Goal: Task Accomplishment & Management: Complete application form

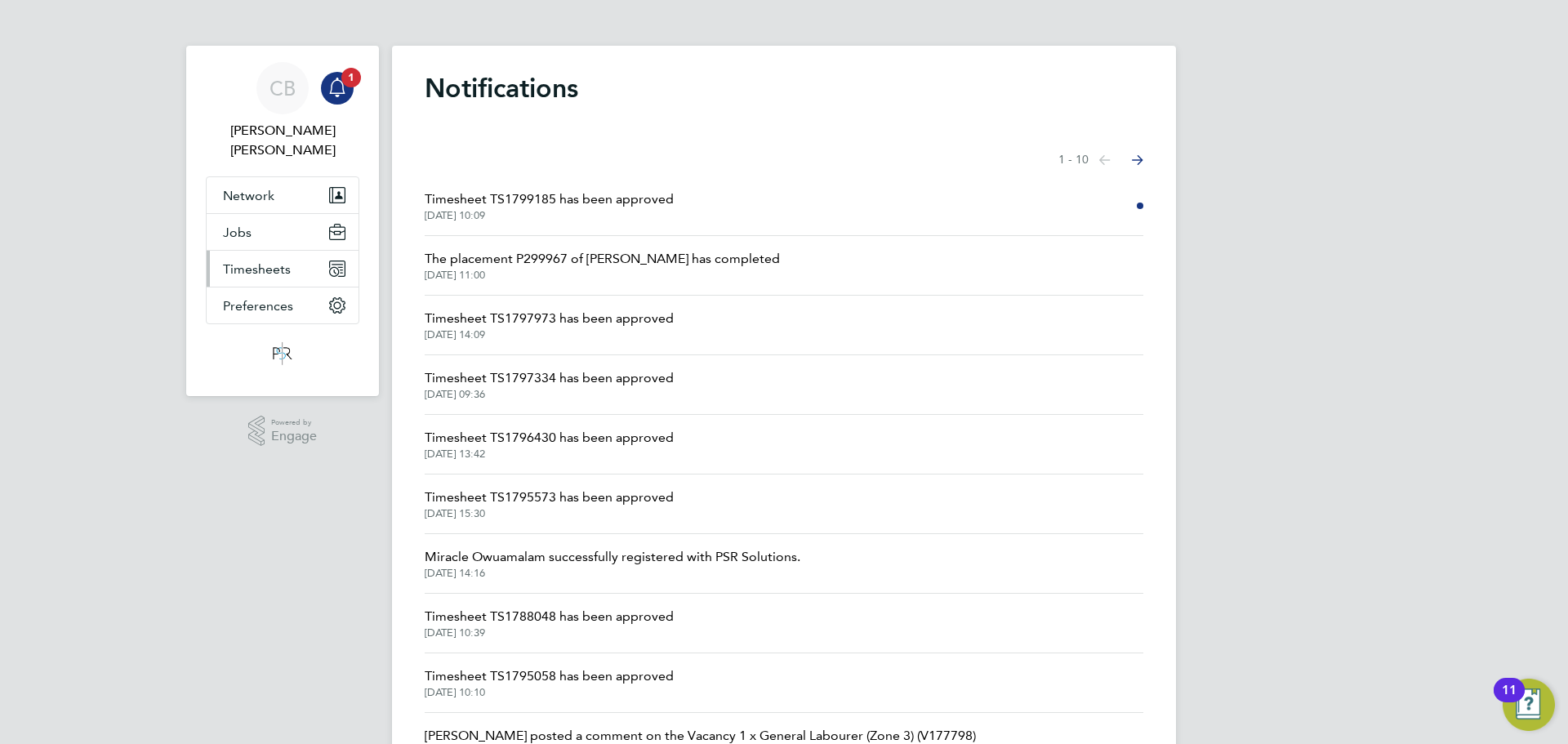
click at [339, 261] on icon "Main navigation" at bounding box center [338, 269] width 15 height 15
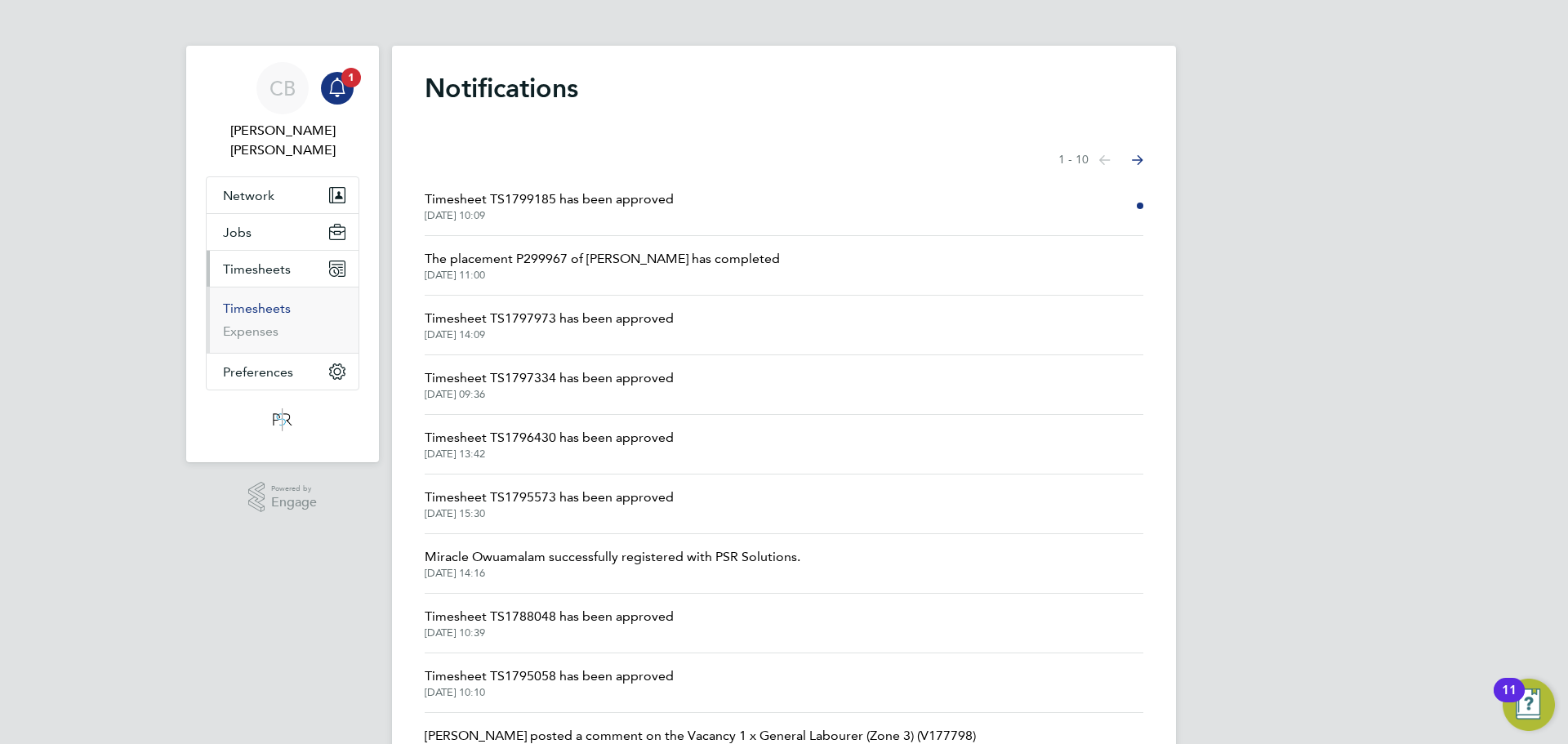
click at [287, 301] on link "Timesheets" at bounding box center [256, 308] width 68 height 16
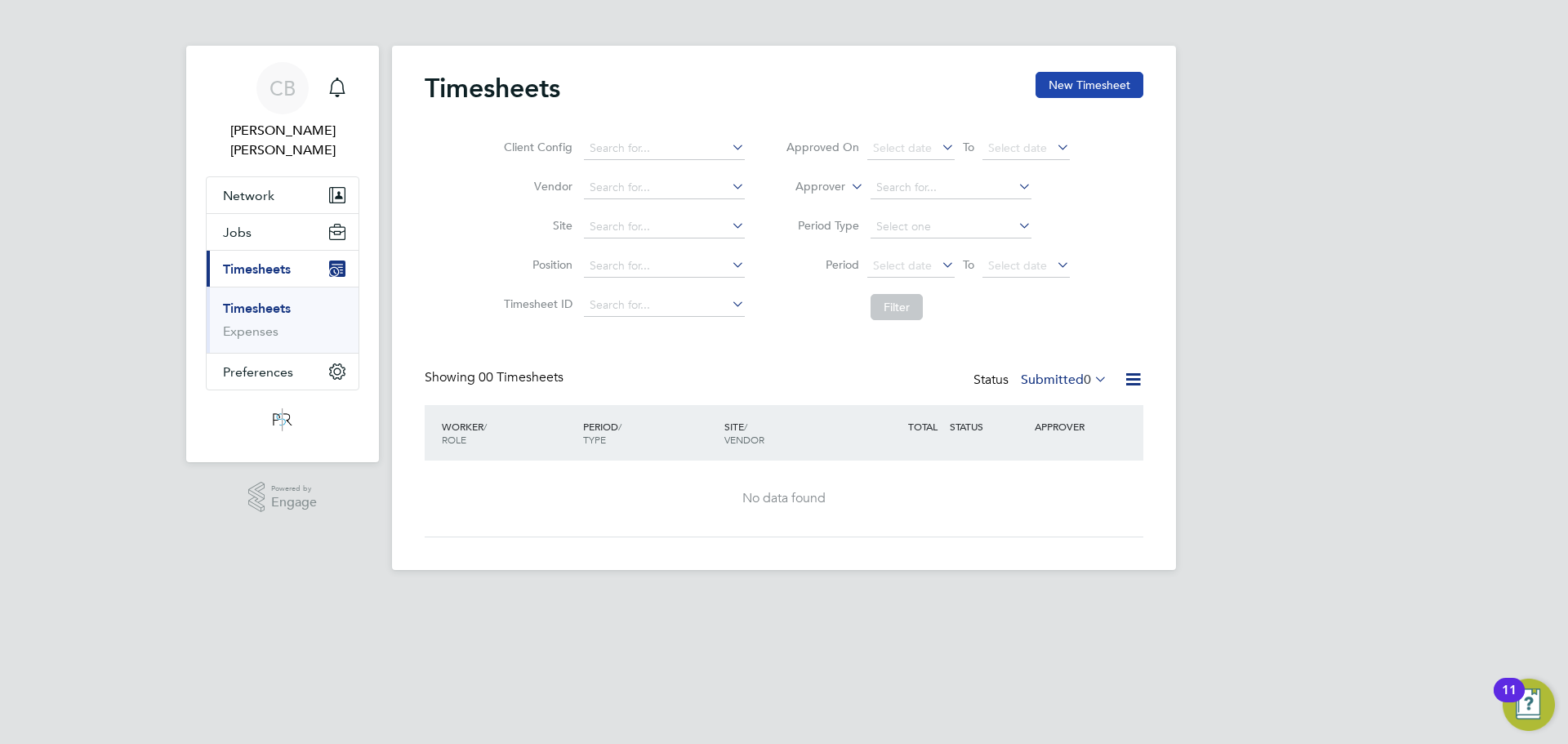
click at [1111, 75] on button "New Timesheet" at bounding box center [1089, 85] width 108 height 26
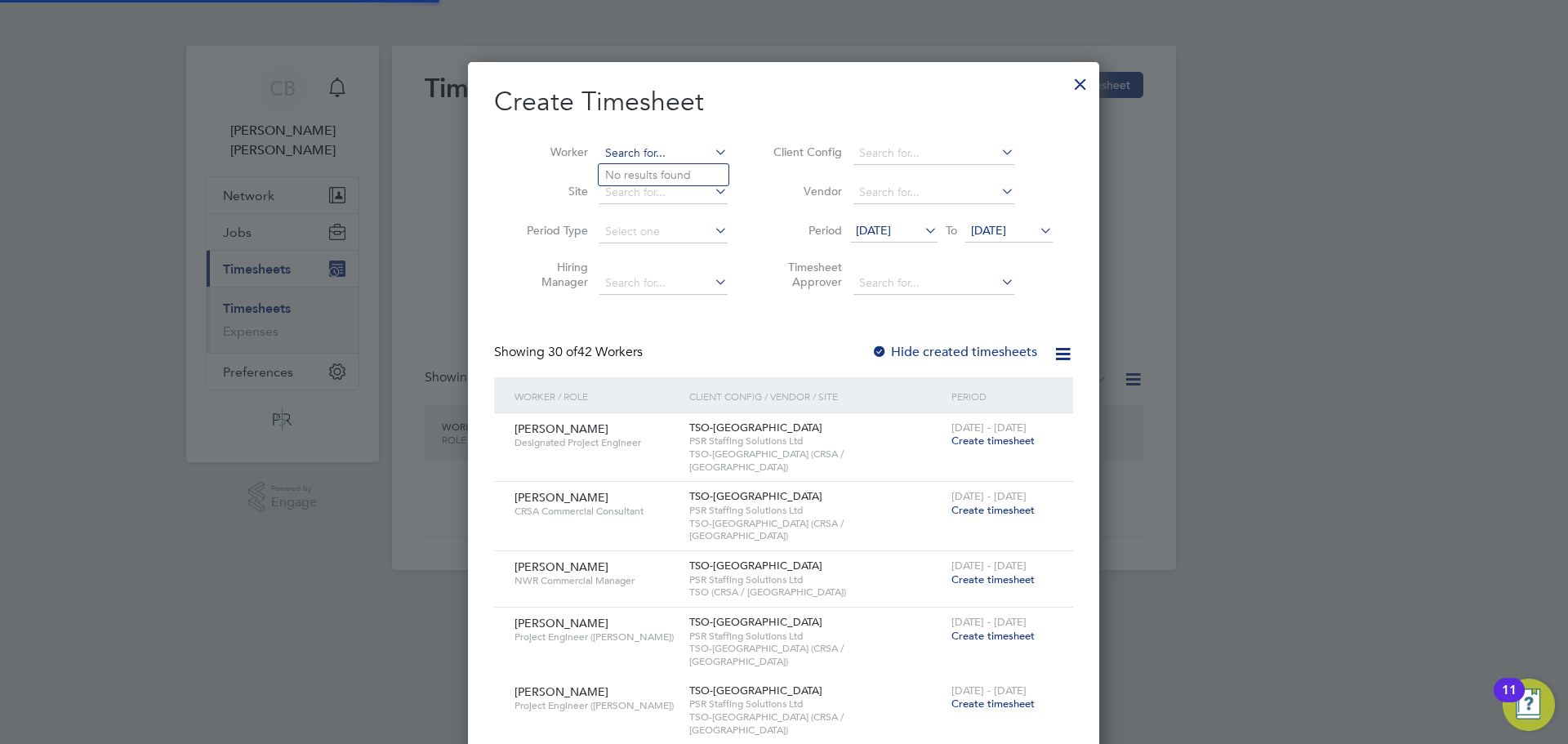
scroll to position [2906, 632]
click at [642, 145] on input at bounding box center [663, 153] width 128 height 23
paste input "[PERSON_NAME]"
type input "[PERSON_NAME]"
click at [704, 171] on b "[PERSON_NAME]" at bounding box center [750, 175] width 95 height 14
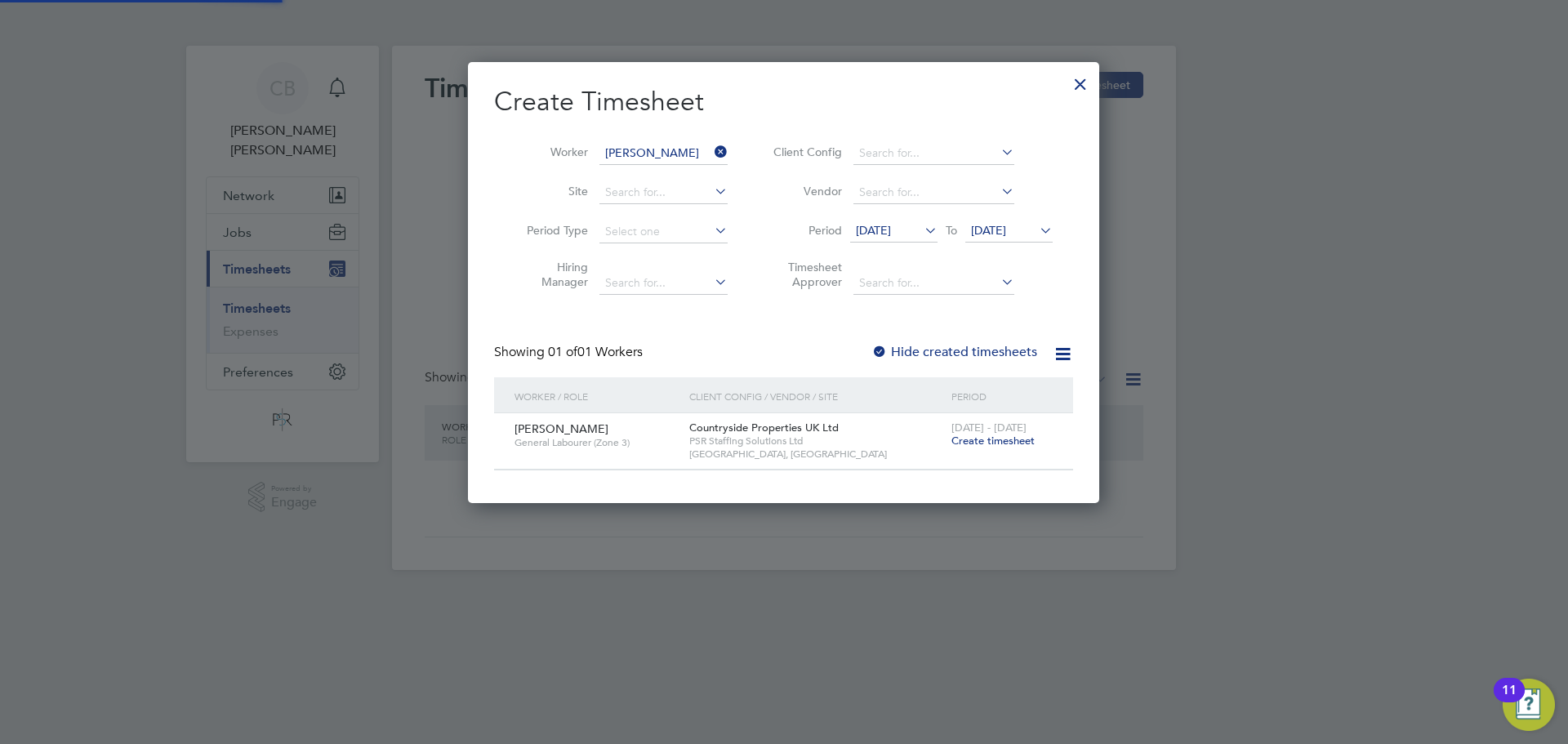
scroll to position [441, 632]
click at [1024, 446] on span "Create timesheet" at bounding box center [993, 441] width 83 height 14
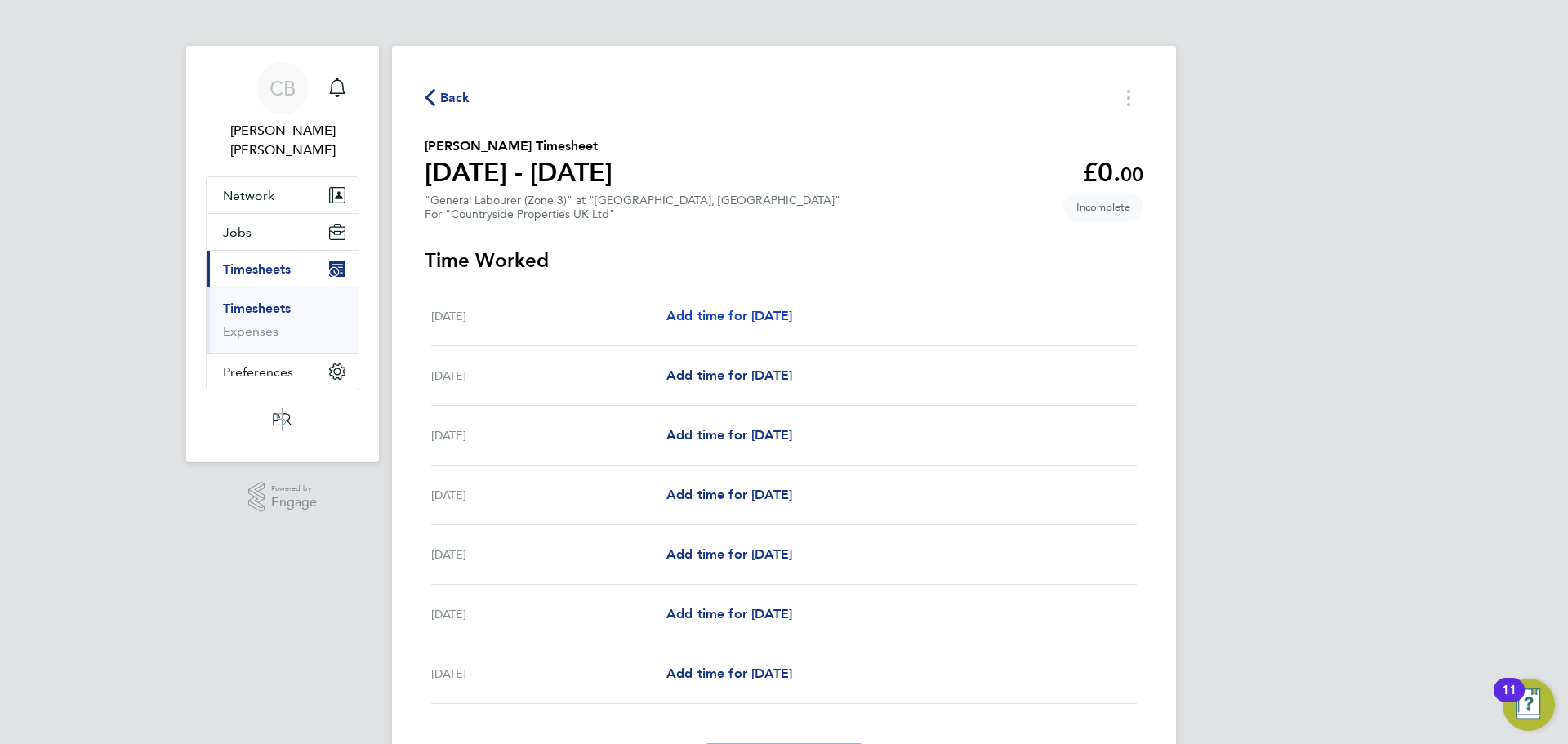
click at [755, 321] on span "Add time for [DATE]" at bounding box center [730, 316] width 126 height 16
select select "30"
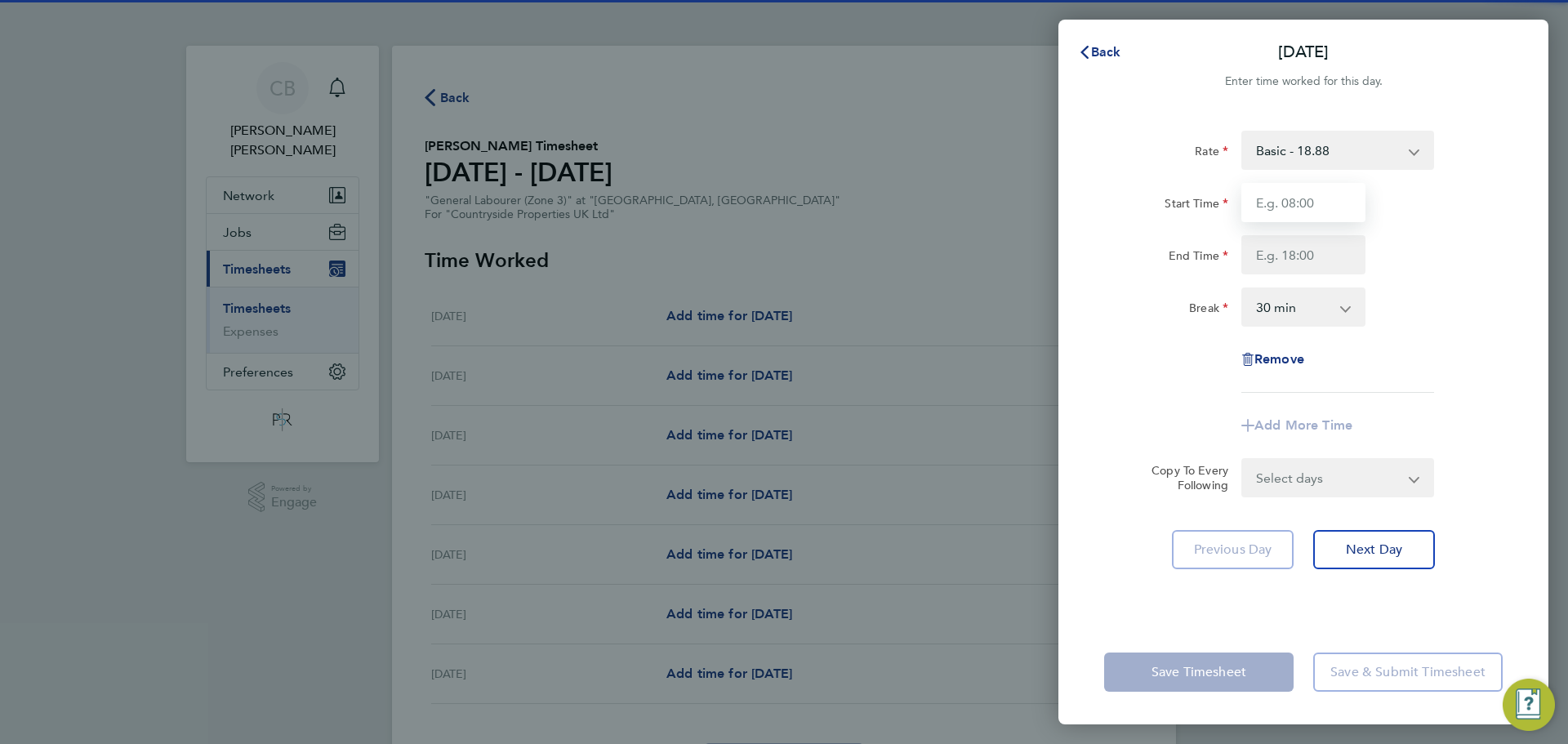
click at [1272, 190] on input "Start Time" at bounding box center [1303, 202] width 124 height 39
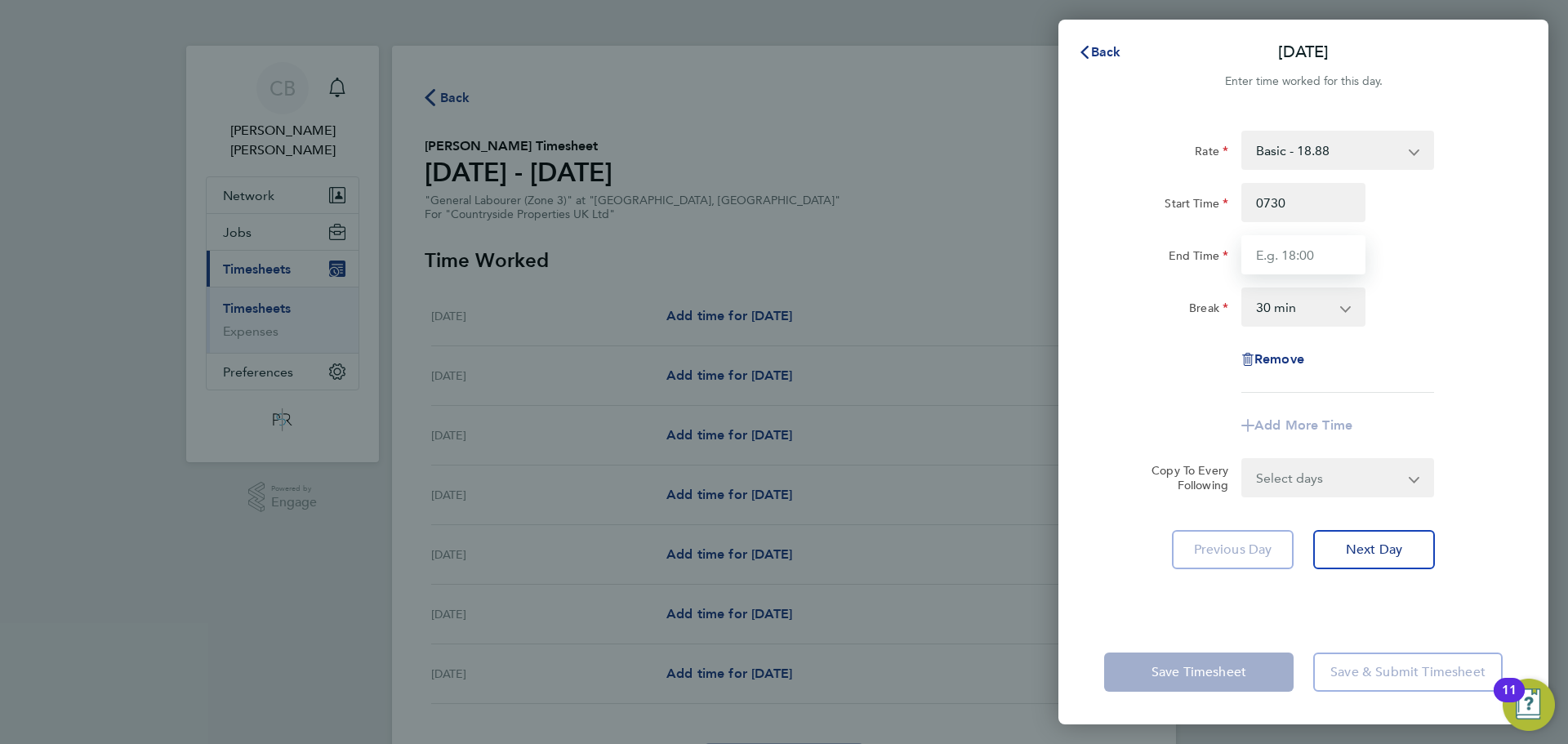
type input "07:30"
click at [1315, 254] on input "End Time" at bounding box center [1303, 255] width 124 height 39
type input "17:00"
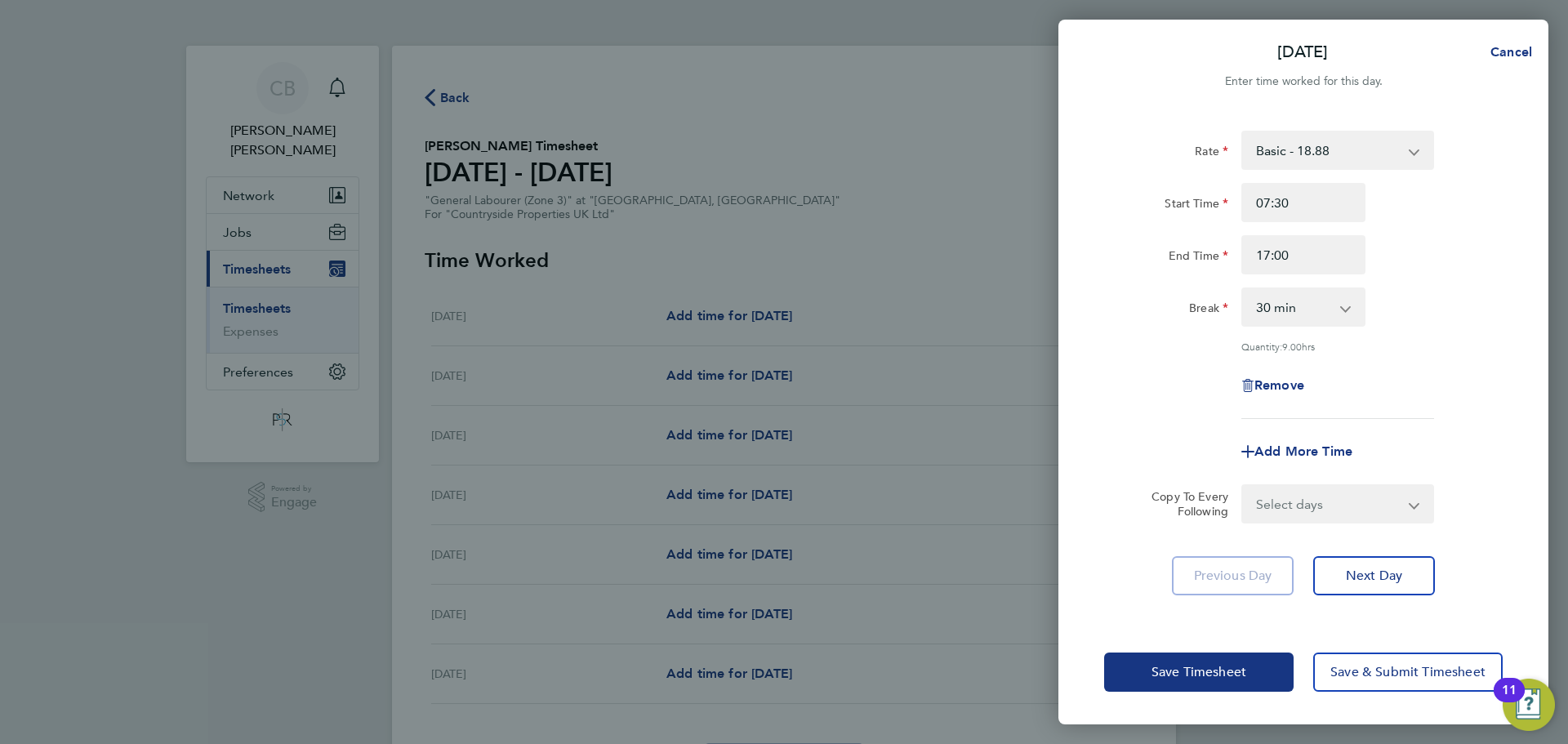
click at [1440, 277] on div "Rate Basic - 18.88 Start Time 07:30 End Time 17:00 Break 0 min 15 min 30 min 45…" at bounding box center [1303, 275] width 399 height 288
click at [1362, 499] on select "Select days Day Weekday (Mon-Fri) Weekend (Sat-Sun) [DATE] [DATE] [DATE] [DATE]…" at bounding box center [1328, 504] width 172 height 36
select select "WEEKDAY"
click at [1243, 486] on select "Select days Day Weekday (Mon-Fri) Weekend (Sat-Sun) [DATE] [DATE] [DATE] [DATE]…" at bounding box center [1328, 504] width 172 height 36
select select "[DATE]"
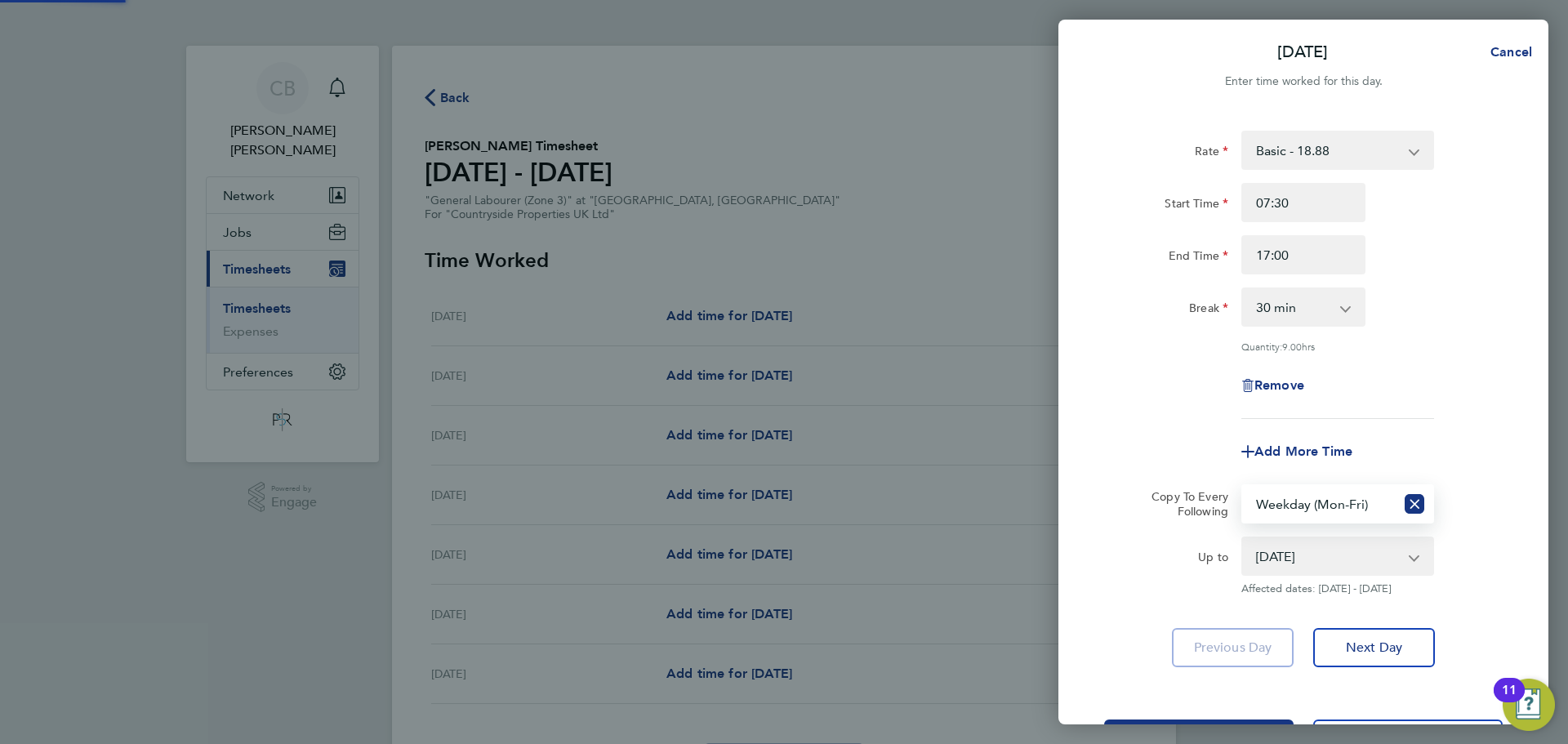
scroll to position [65, 0]
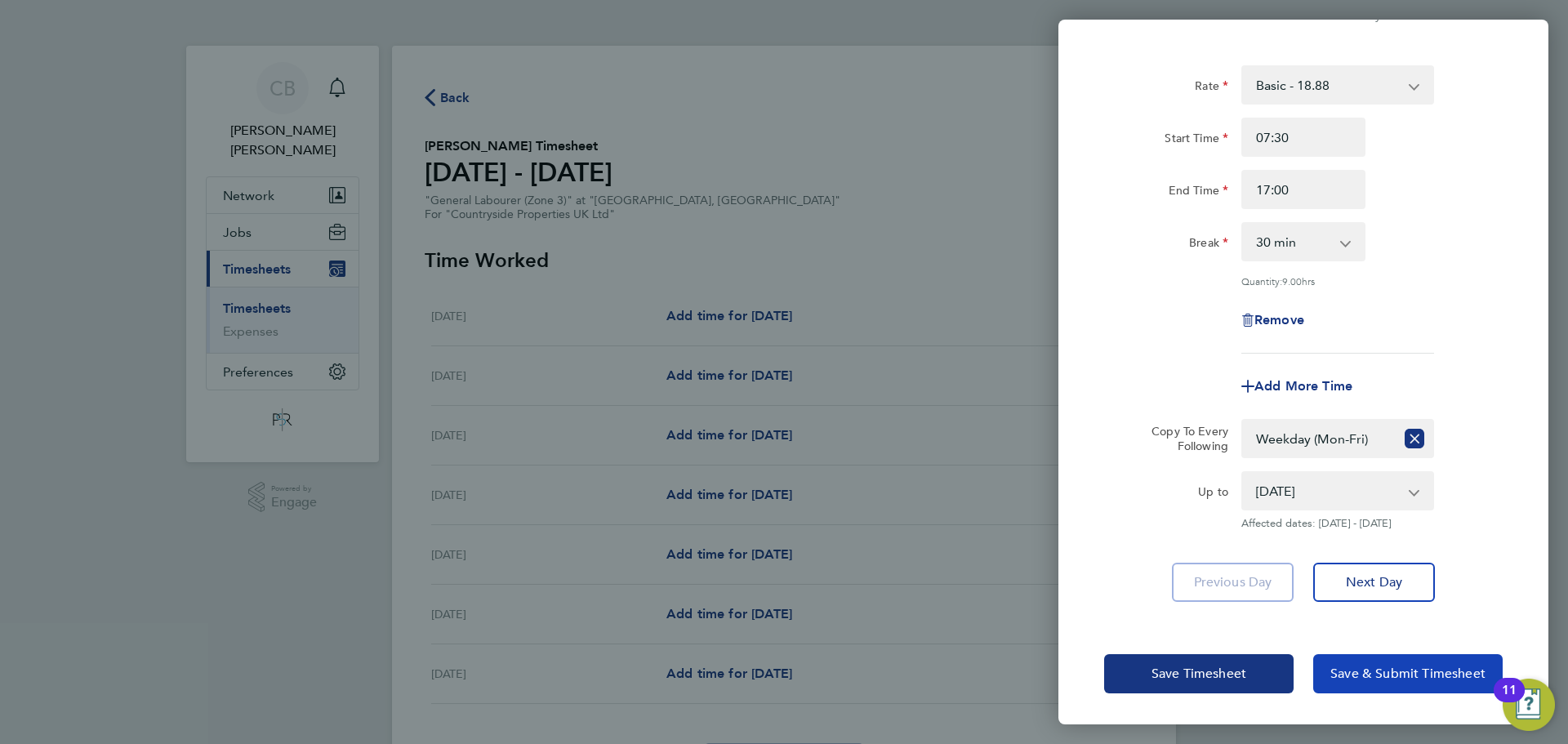
click at [1350, 668] on span "Save & Submit Timesheet" at bounding box center [1408, 674] width 155 height 17
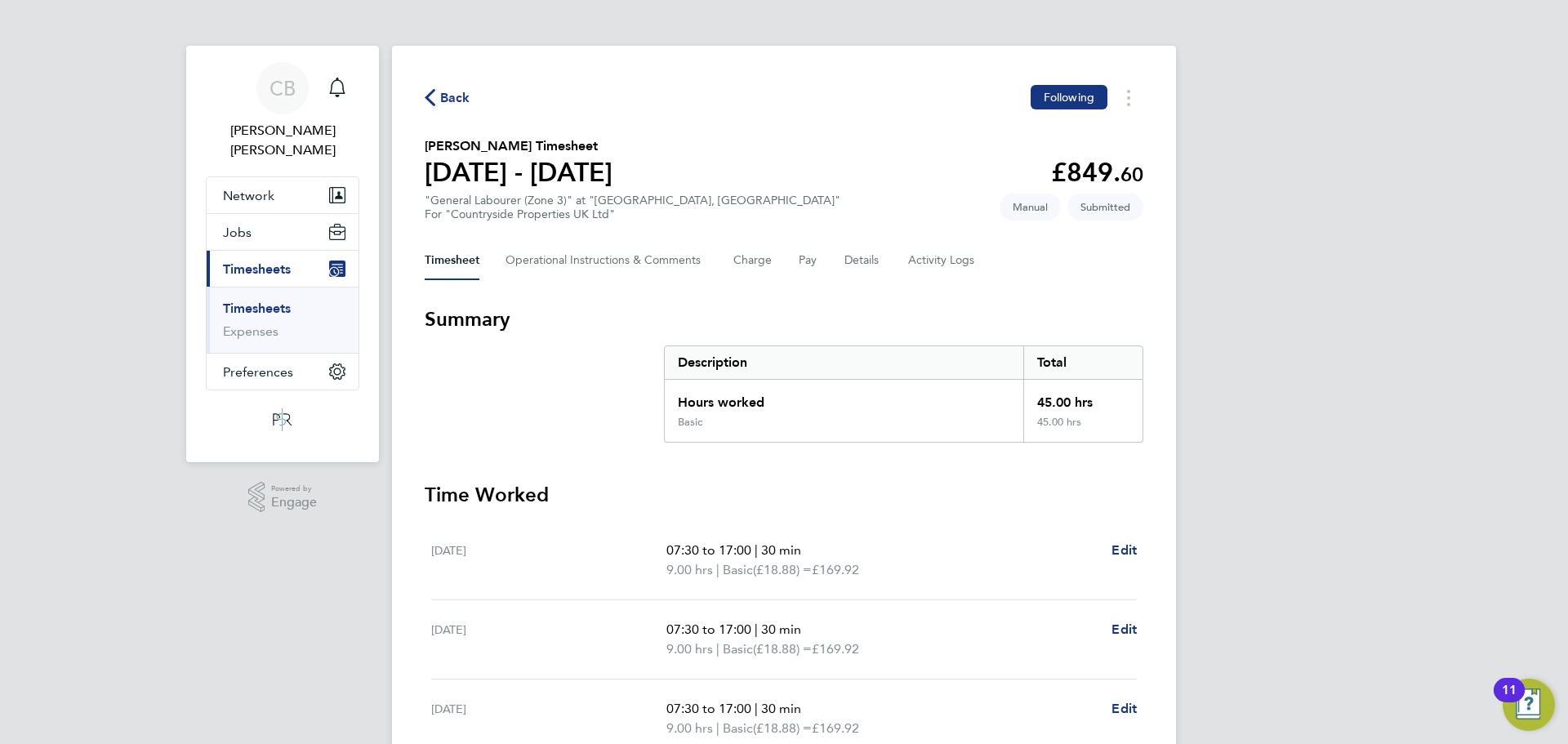
click at [395, 80] on div "Back Following [PERSON_NAME] Timesheet [DATE] - [DATE] £849. 60 "General Labour…" at bounding box center [784, 600] width 784 height 1108
drag, startPoint x: 399, startPoint y: 80, endPoint x: 447, endPoint y: 94, distance: 50.0
click at [447, 94] on div "Back Following [PERSON_NAME] Timesheet [DATE] - [DATE] £849. 60 "General Labour…" at bounding box center [784, 600] width 784 height 1108
click at [447, 94] on span "Back" at bounding box center [456, 97] width 30 height 19
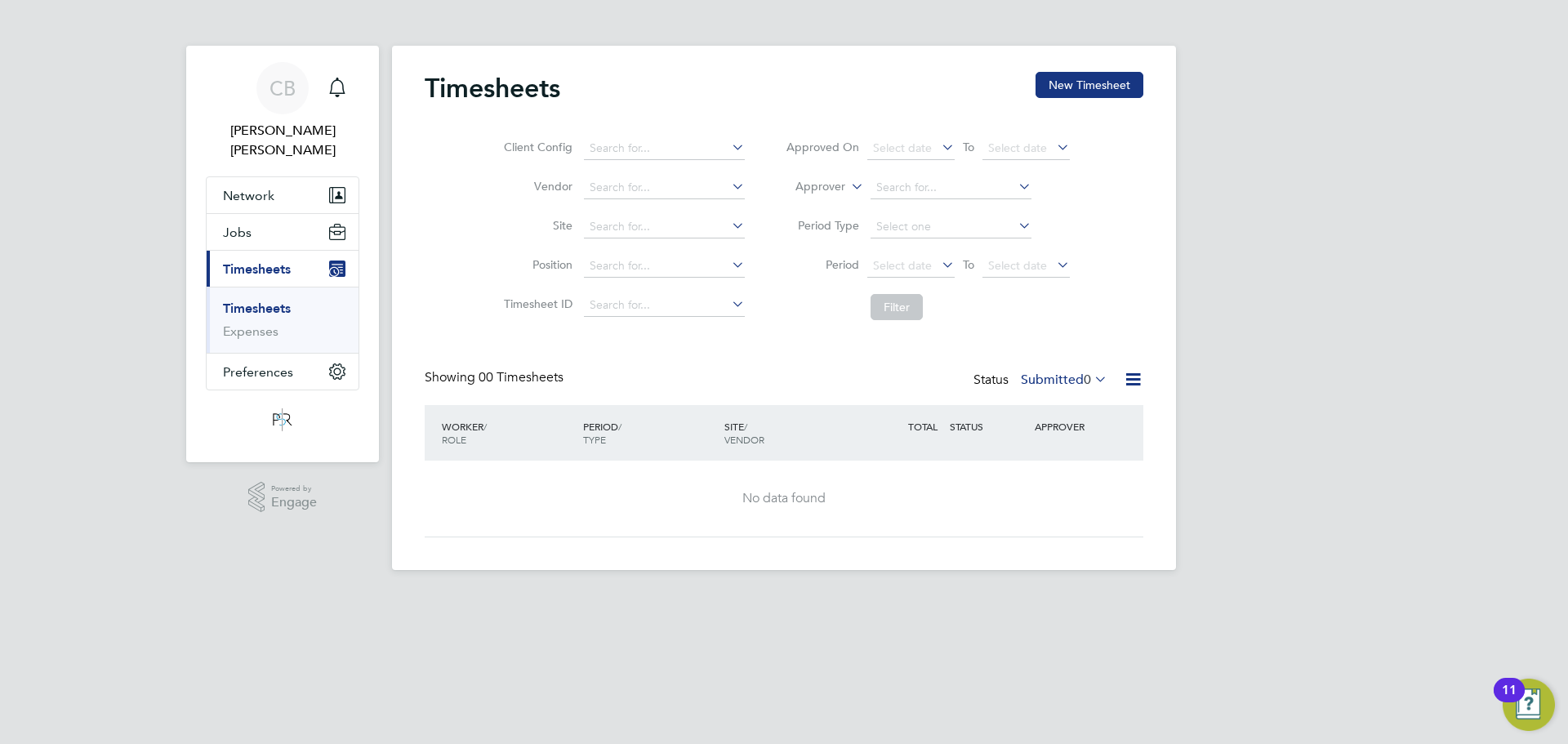
drag, startPoint x: 1099, startPoint y: 65, endPoint x: 1099, endPoint y: 85, distance: 20.0
click at [1099, 70] on div "Timesheets New Timesheet Client Config Vendor Site Position Timesheet ID Approv…" at bounding box center [784, 308] width 784 height 524
click at [1099, 85] on button "New Timesheet" at bounding box center [1089, 85] width 108 height 26
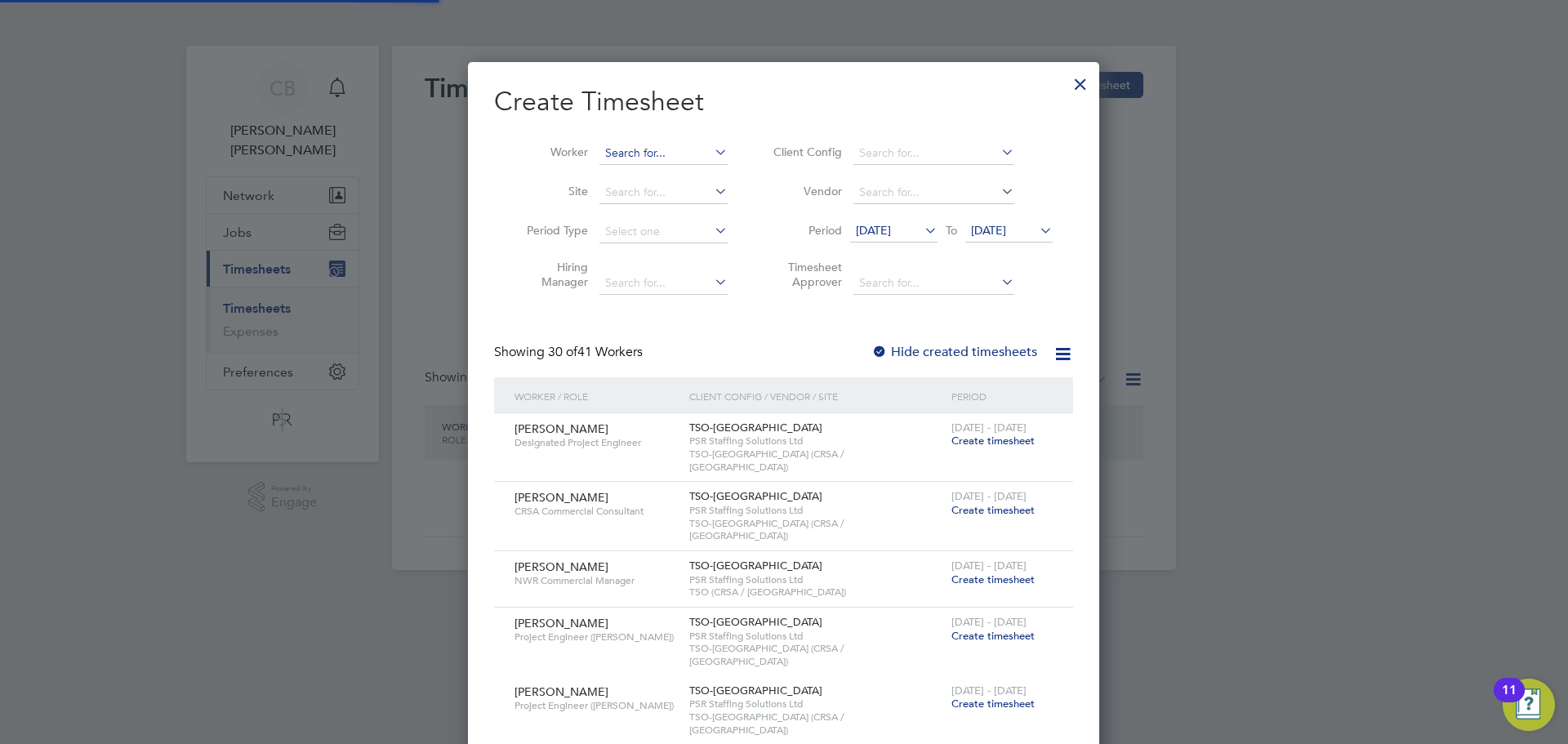
scroll to position [2960, 632]
click at [673, 153] on input at bounding box center [663, 153] width 128 height 23
paste input "[PERSON_NAME] [PERSON_NAME]"
type input "[PERSON_NAME] [PERSON_NAME]"
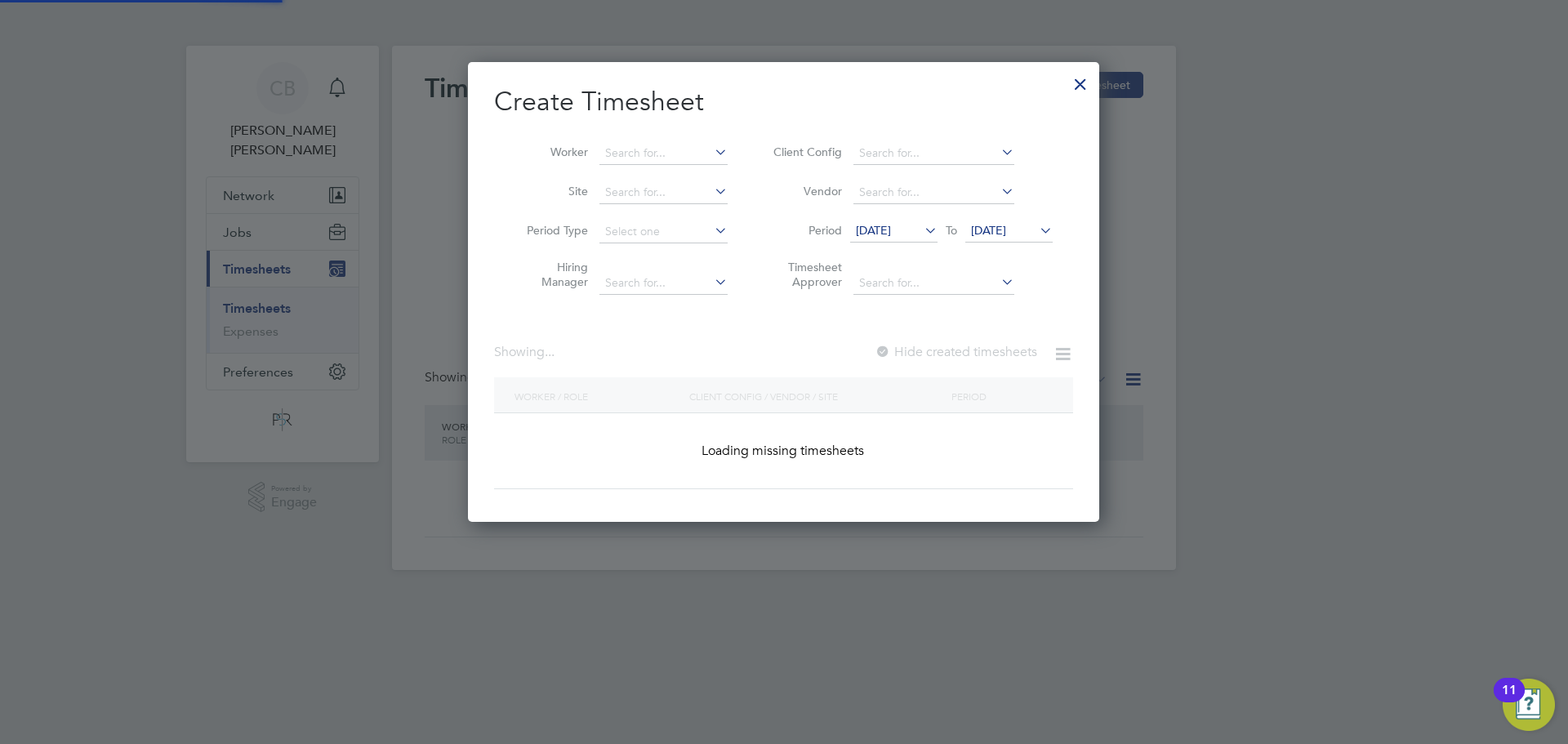
scroll to position [461, 632]
click at [677, 176] on div "Timesheets New Timesheet Client Config Vendor Site Position Timesheet ID Approv…" at bounding box center [784, 308] width 784 height 524
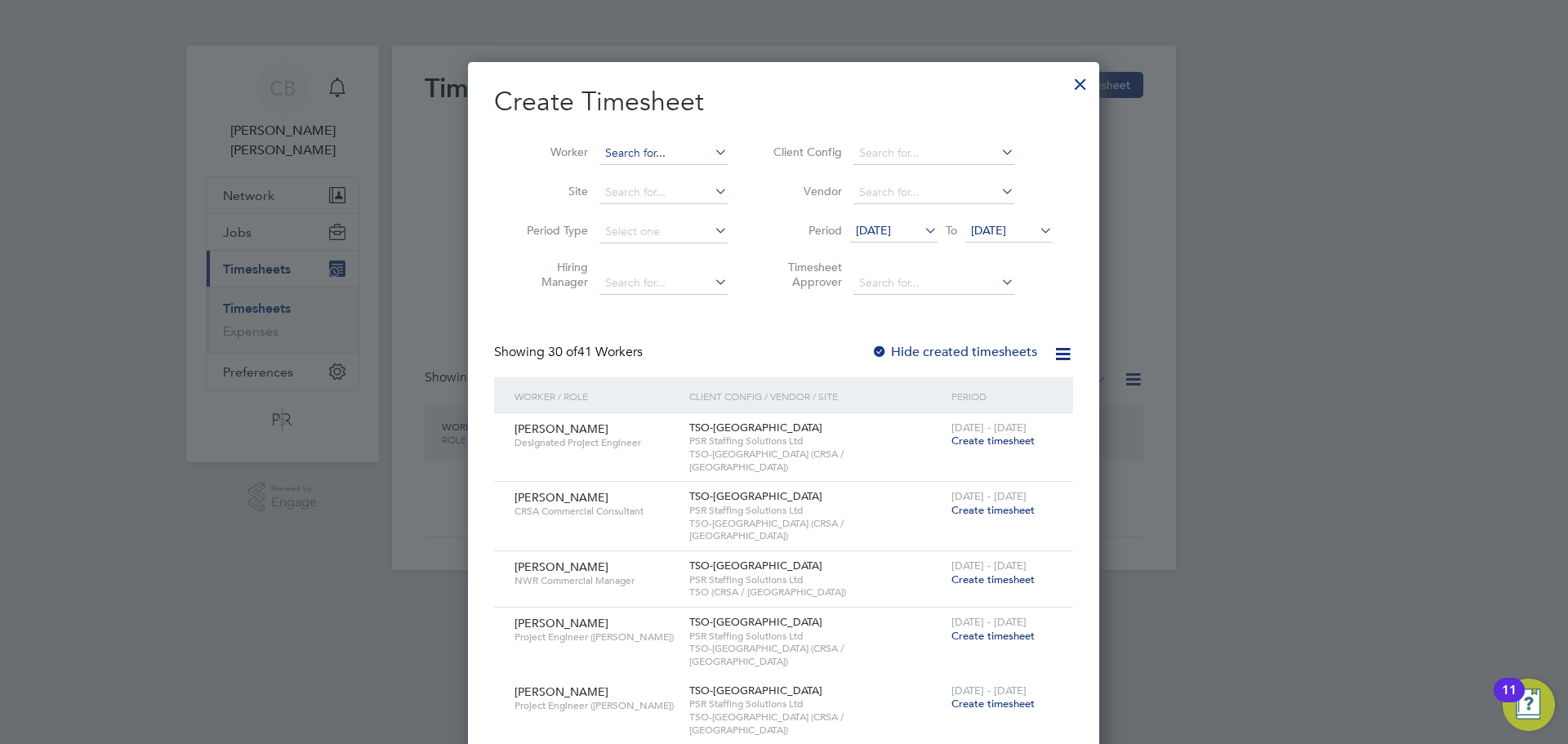
scroll to position [2960, 632]
click at [690, 152] on input at bounding box center [663, 153] width 128 height 23
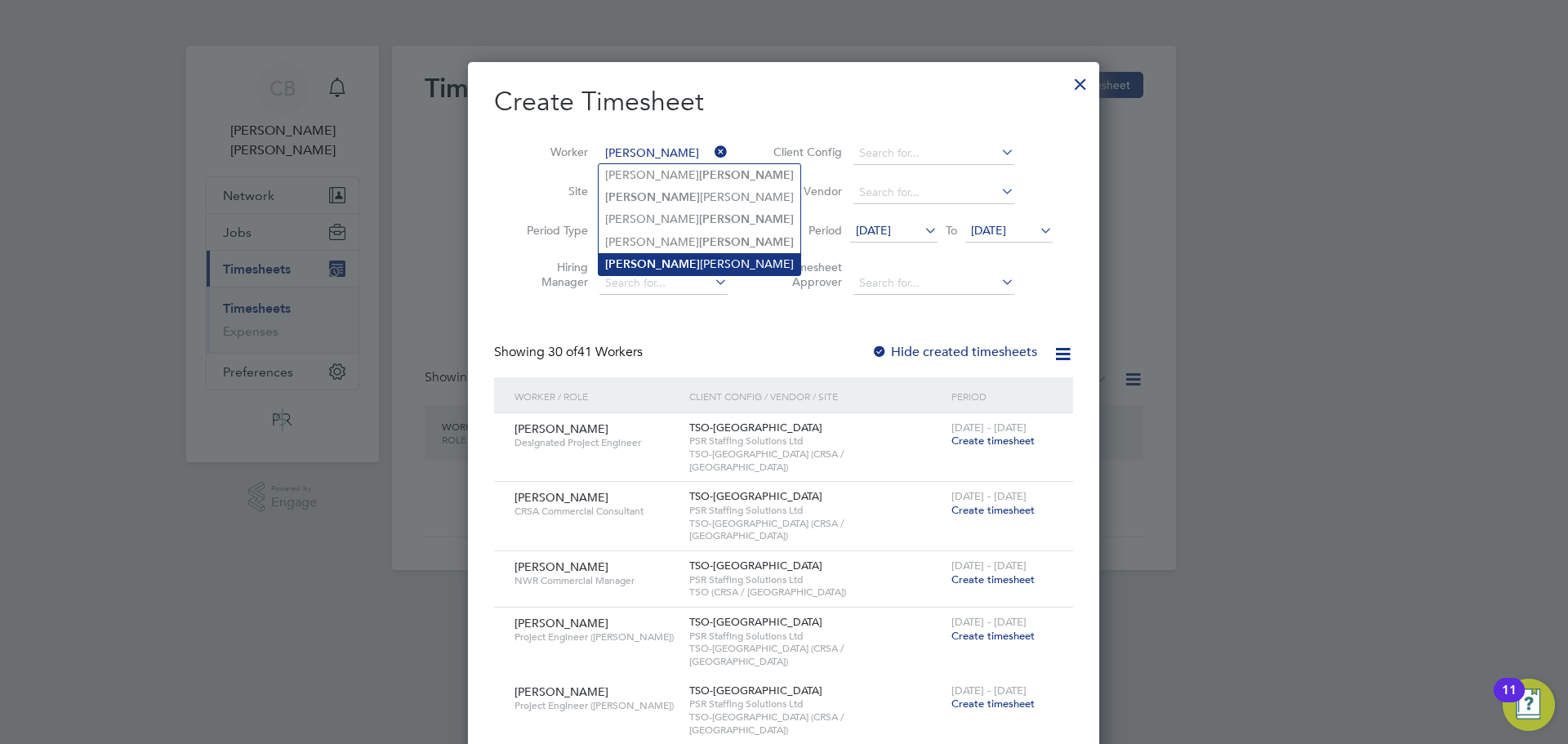
click at [685, 253] on li "[PERSON_NAME]" at bounding box center [699, 264] width 202 height 22
type input "[PERSON_NAME]"
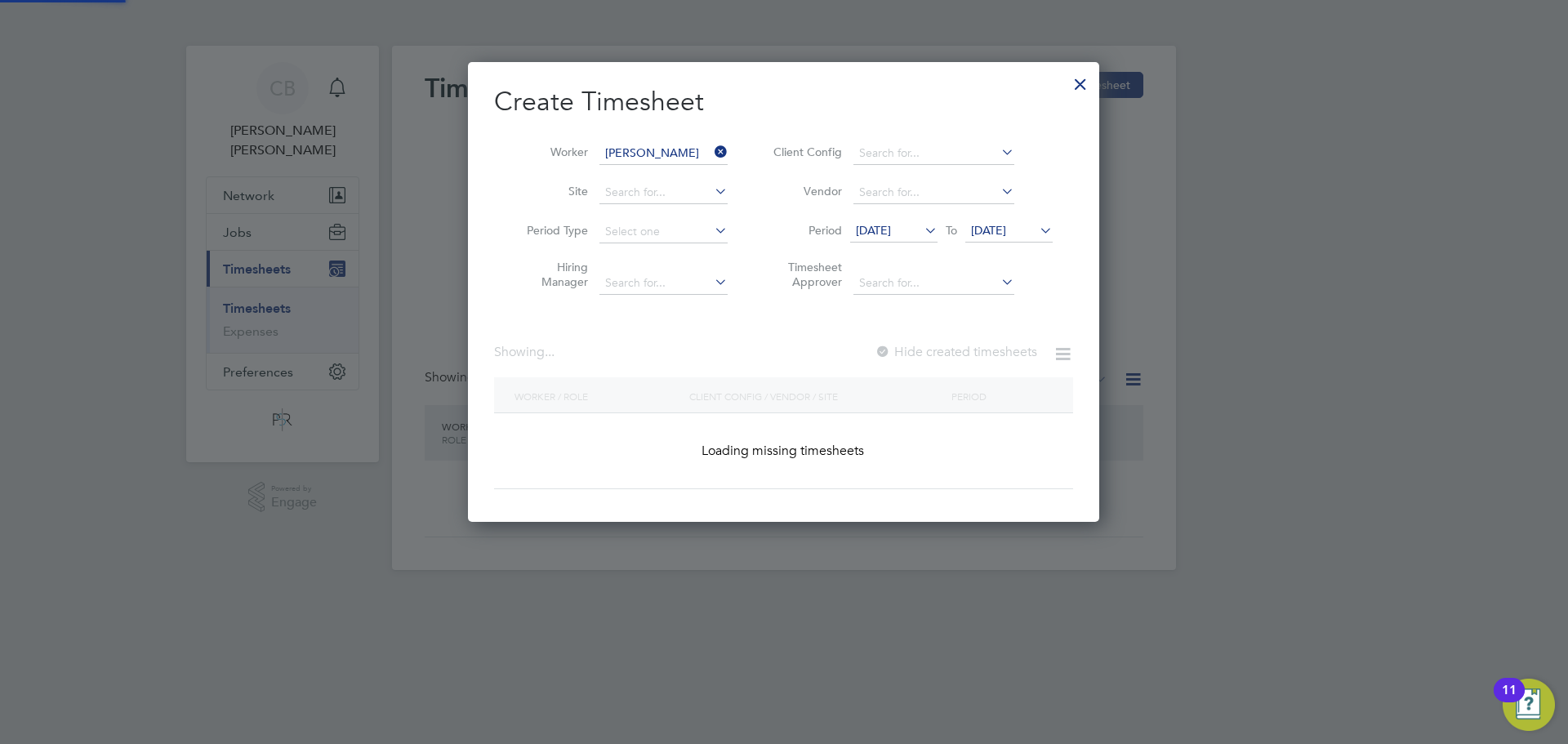
scroll to position [441, 632]
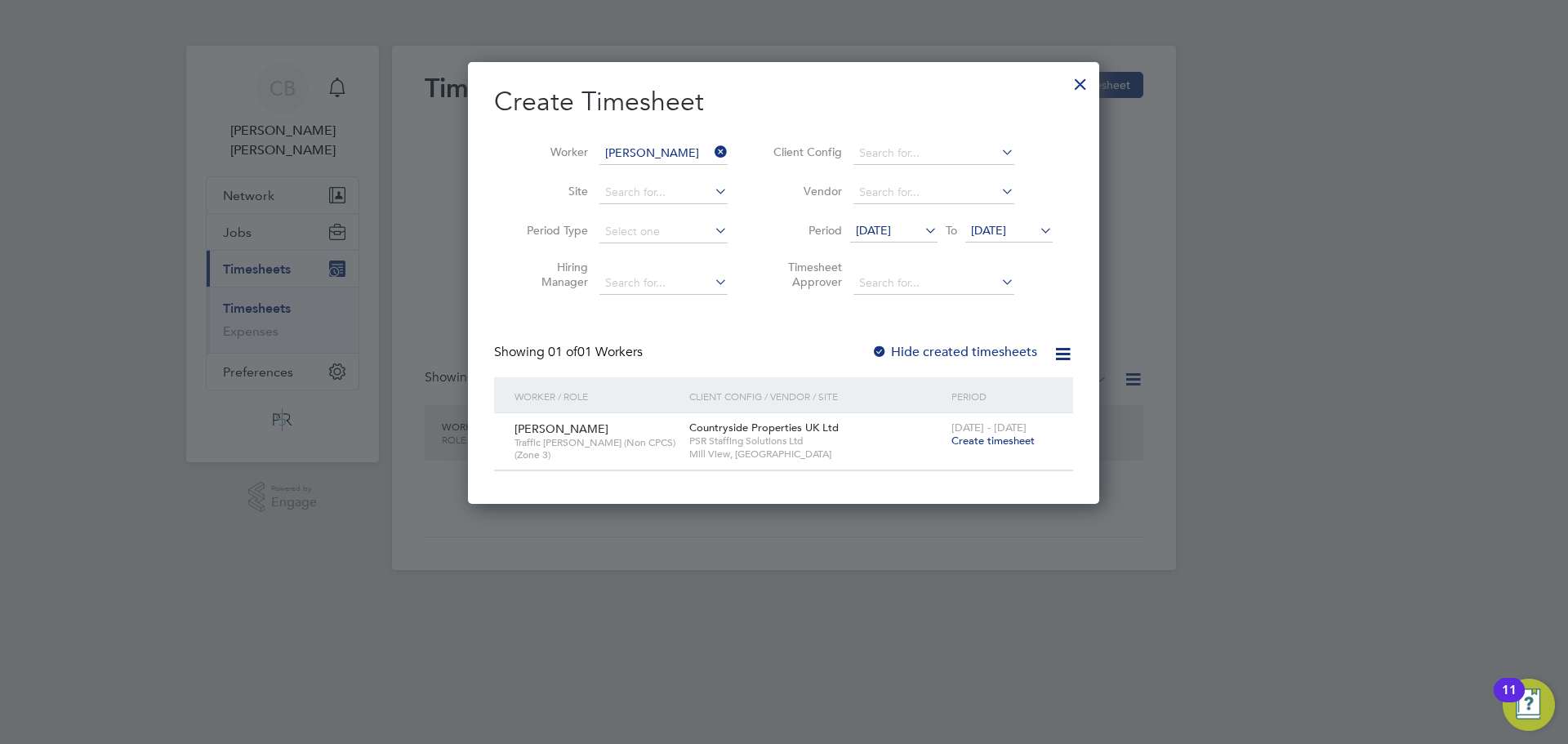
click at [977, 437] on span "Create timesheet" at bounding box center [993, 441] width 83 height 14
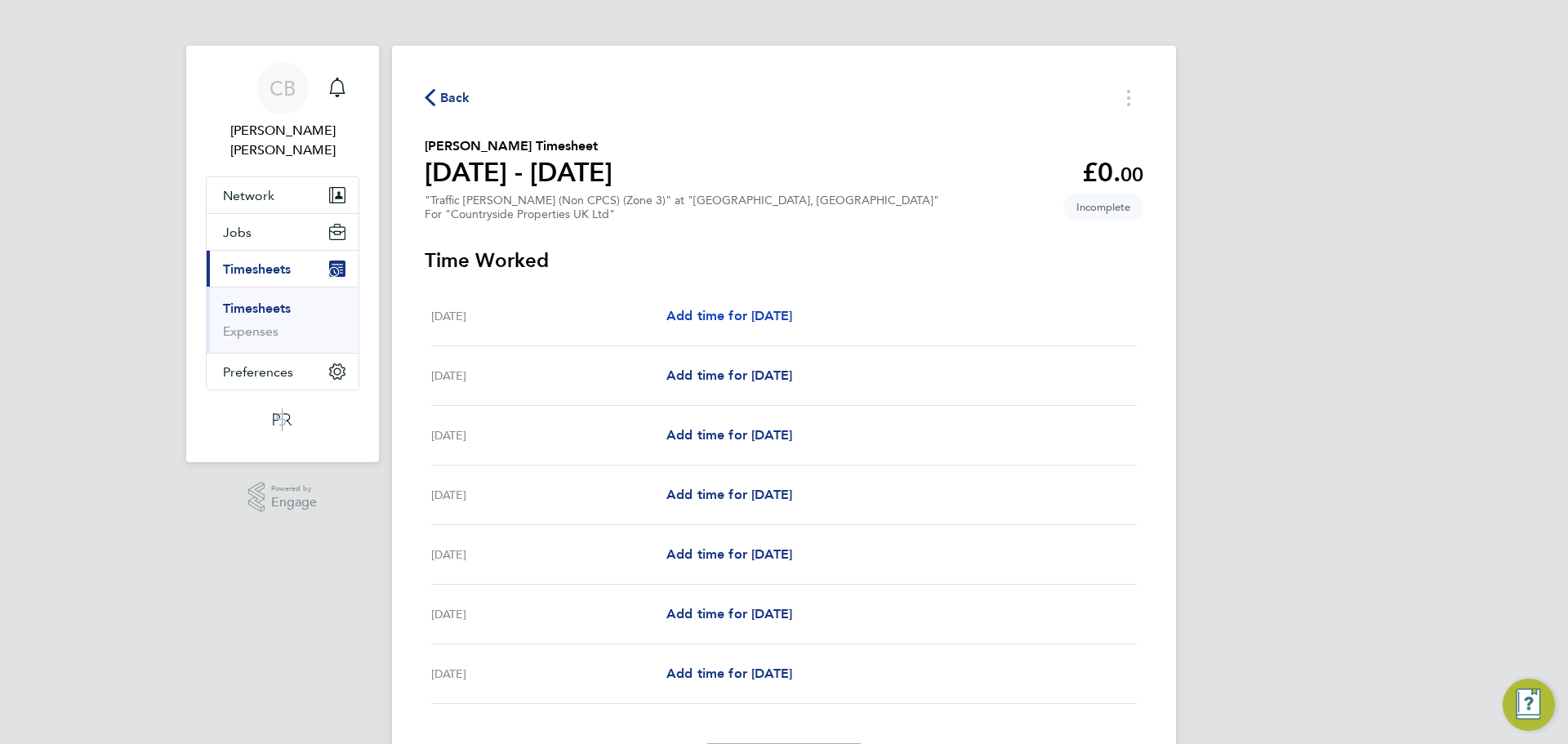
click at [768, 324] on link "Add time for [DATE]" at bounding box center [730, 316] width 126 height 19
select select "30"
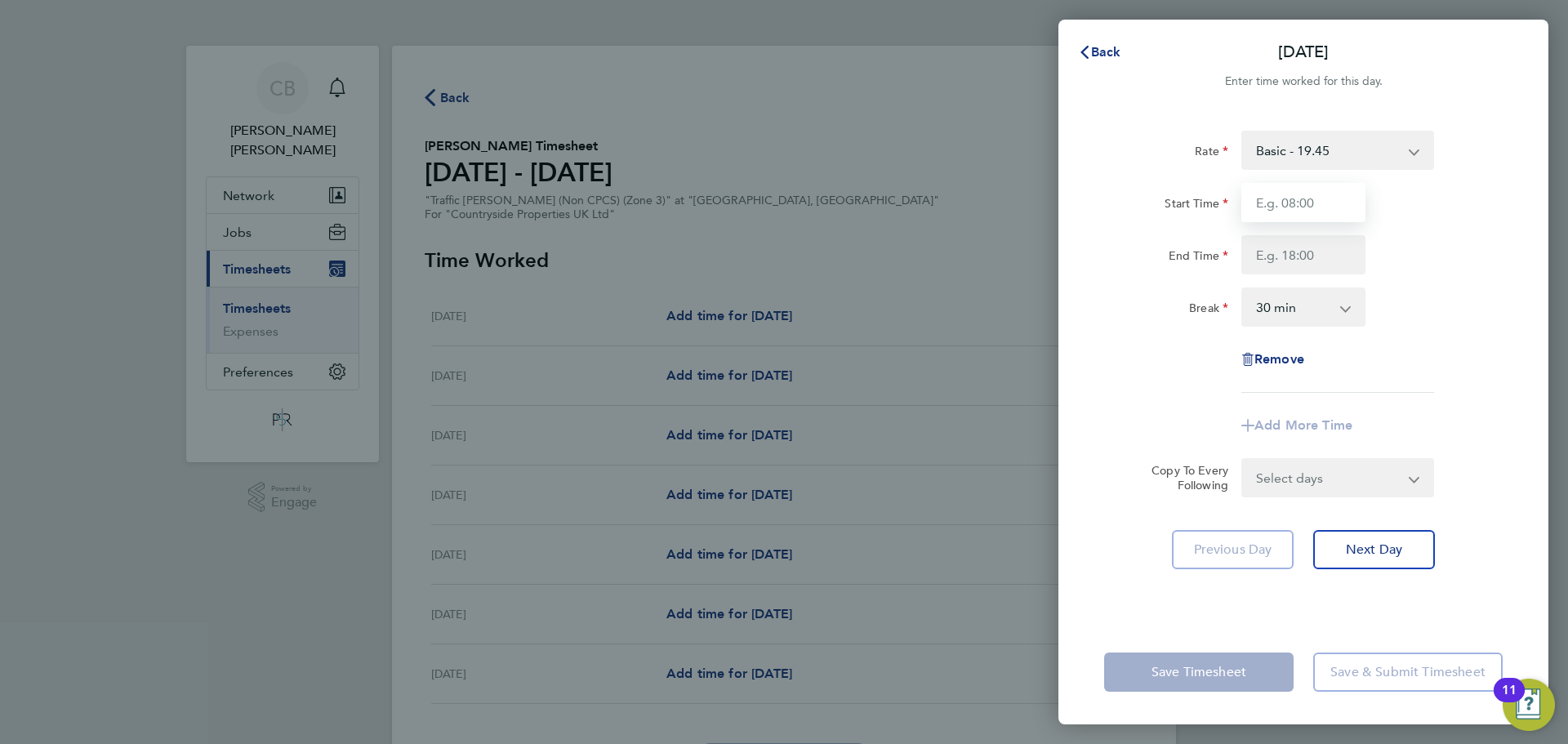
click at [1338, 188] on input "Start Time" at bounding box center [1303, 202] width 124 height 39
type input "07:30"
click at [1283, 262] on input "End Time" at bounding box center [1303, 255] width 124 height 39
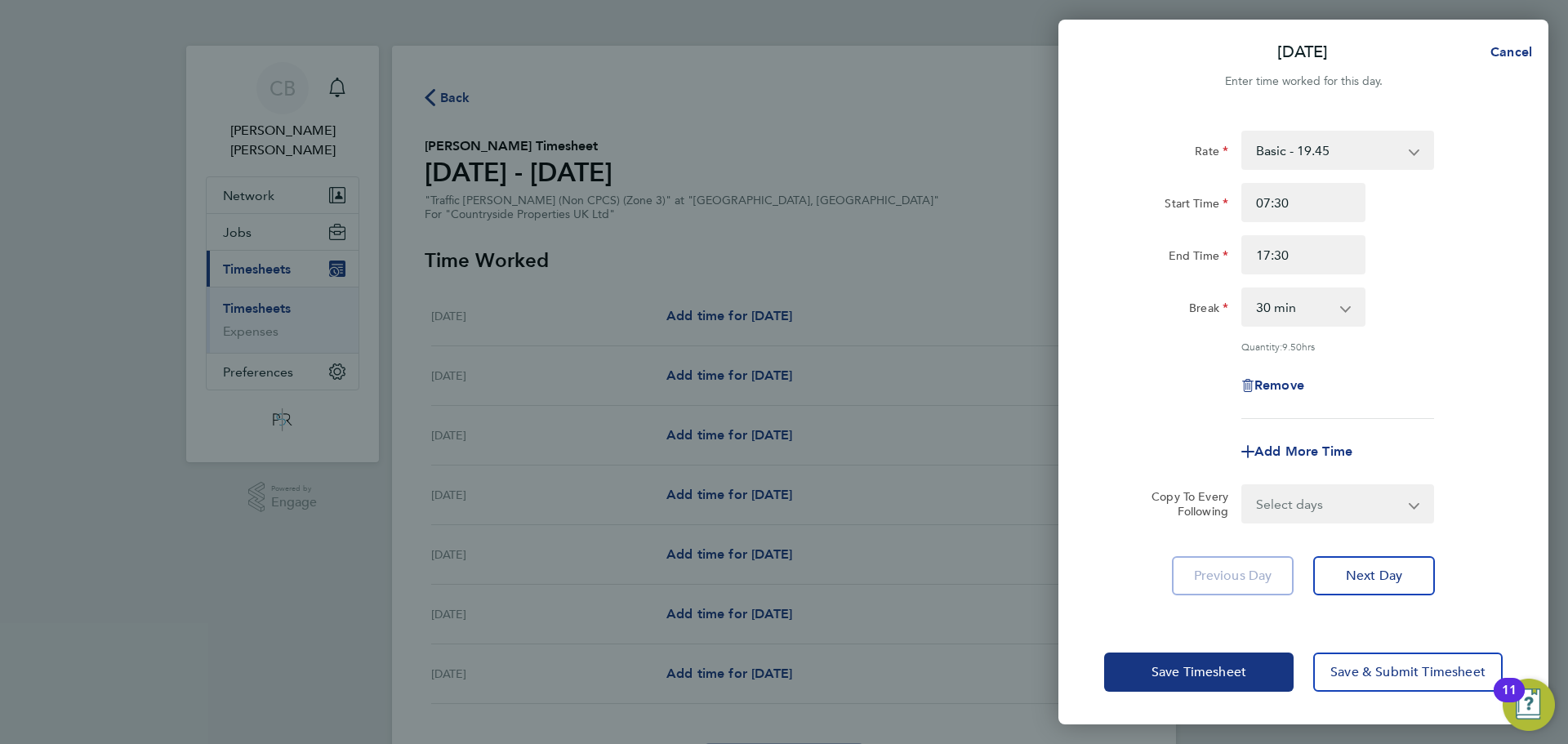
click at [1373, 256] on div "End Time 17:30" at bounding box center [1303, 255] width 411 height 39
click at [1328, 254] on input "17:30" at bounding box center [1303, 255] width 124 height 39
type input "17:00"
click at [1404, 344] on div "Quantity: 9.50 hrs" at bounding box center [1338, 347] width 193 height 13
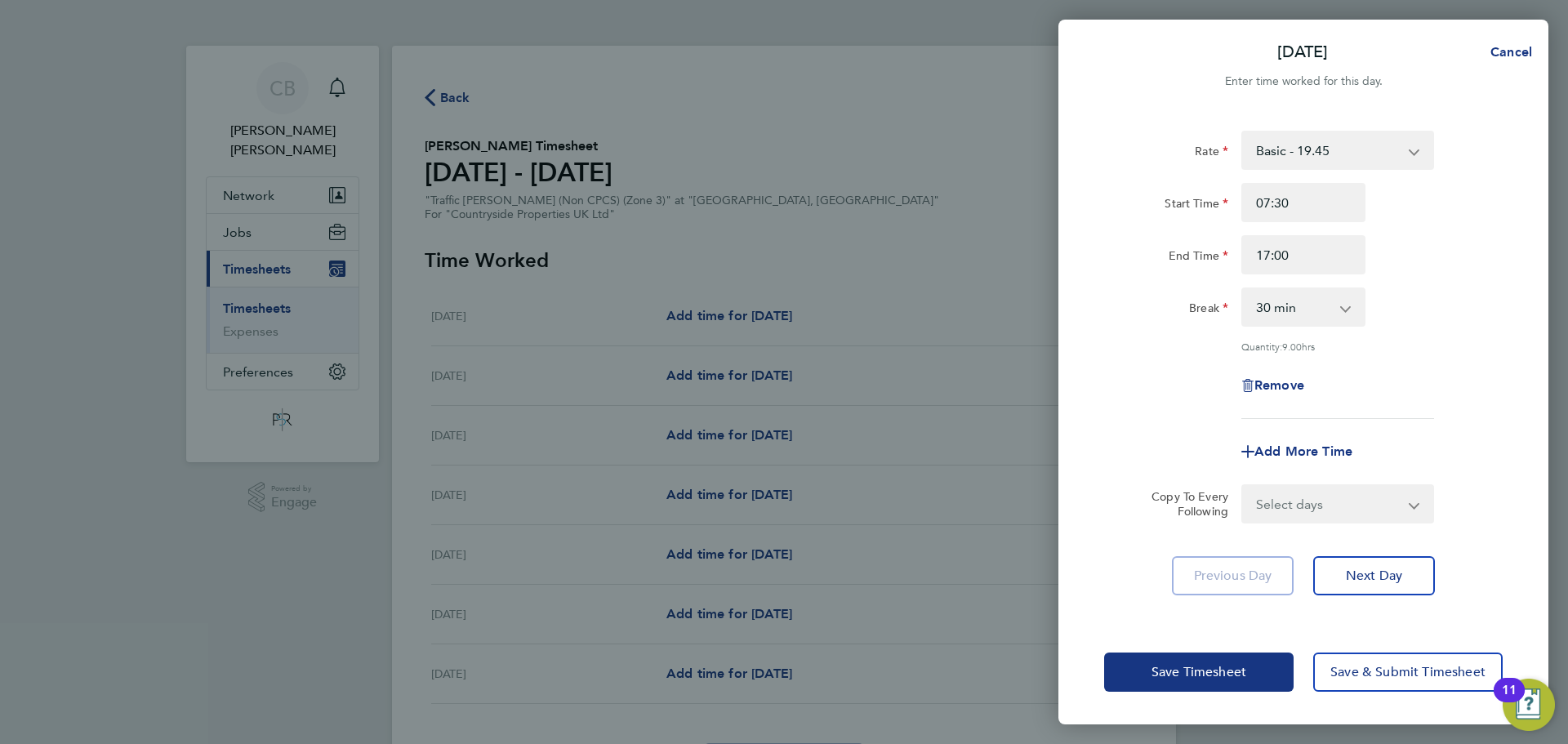
drag, startPoint x: 1375, startPoint y: 494, endPoint x: 1364, endPoint y: 504, distance: 14.9
click at [1375, 494] on select "Select days Day Weekday (Mon-Fri) Weekend (Sat-Sun) [DATE] [DATE] [DATE] [DATE]…" at bounding box center [1328, 504] width 172 height 36
select select "WEEKDAY"
click at [1243, 486] on select "Select days Day Weekday (Mon-Fri) Weekend (Sat-Sun) [DATE] [DATE] [DATE] [DATE]…" at bounding box center [1328, 504] width 172 height 36
select select "[DATE]"
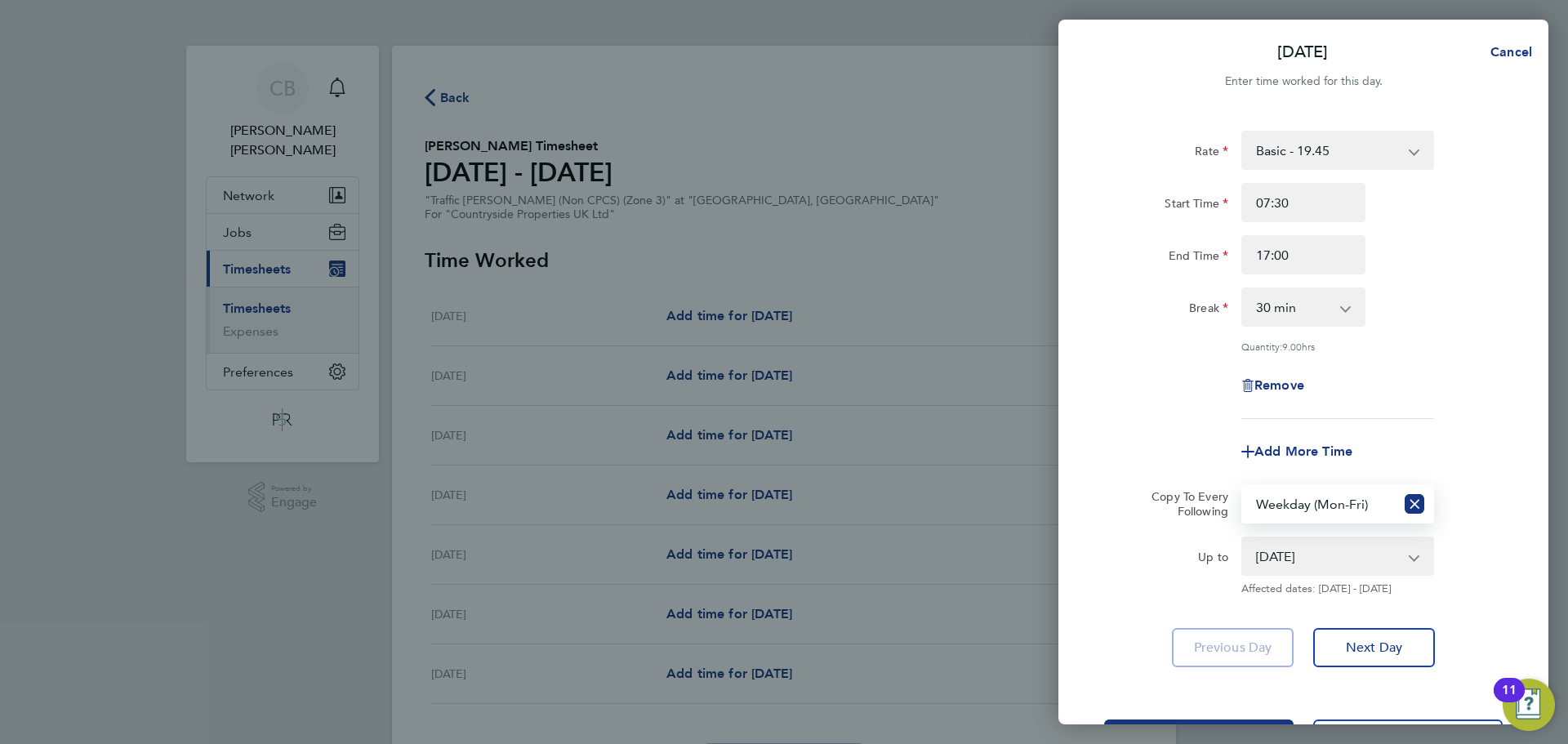
scroll to position [65, 0]
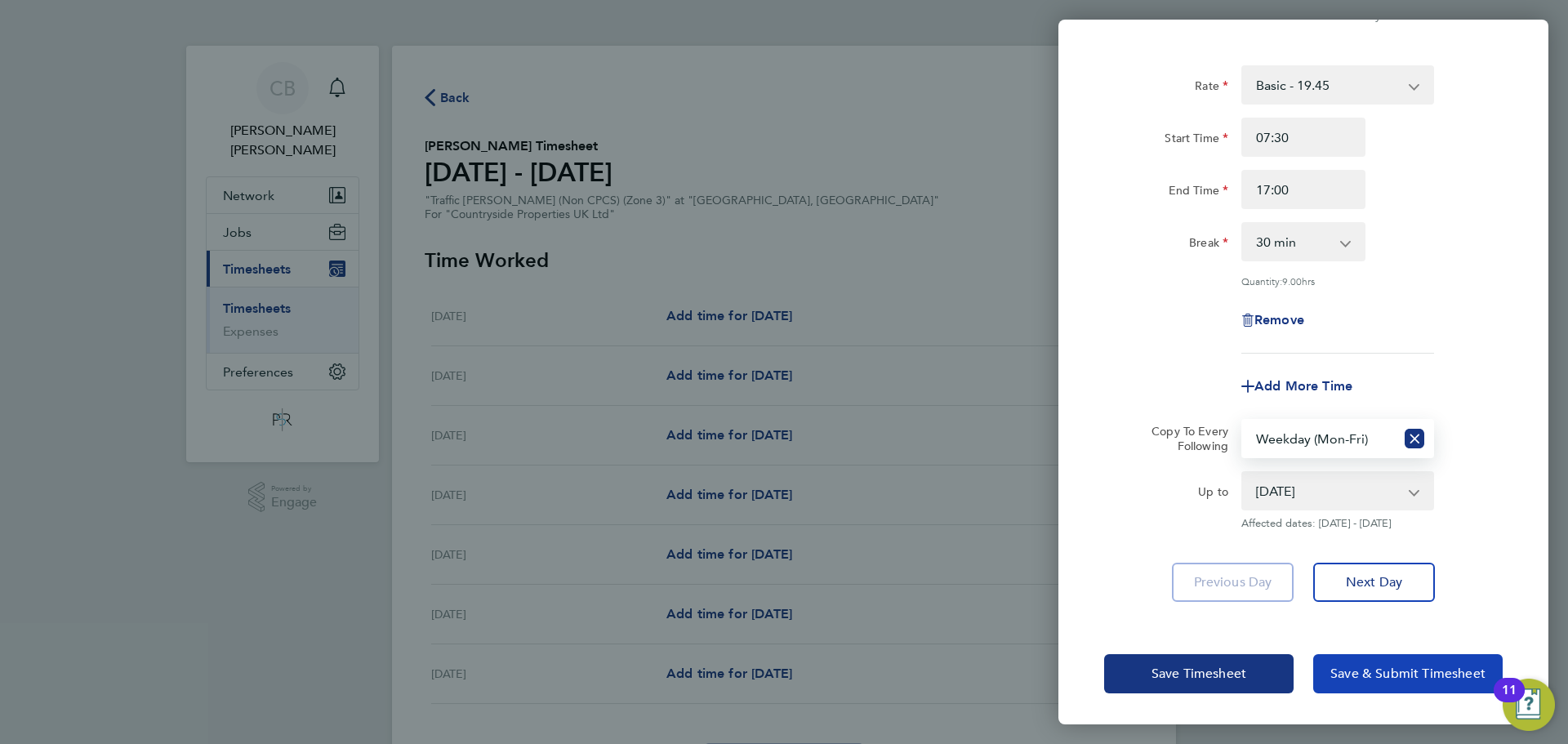
click at [1359, 666] on span "Save & Submit Timesheet" at bounding box center [1408, 674] width 155 height 17
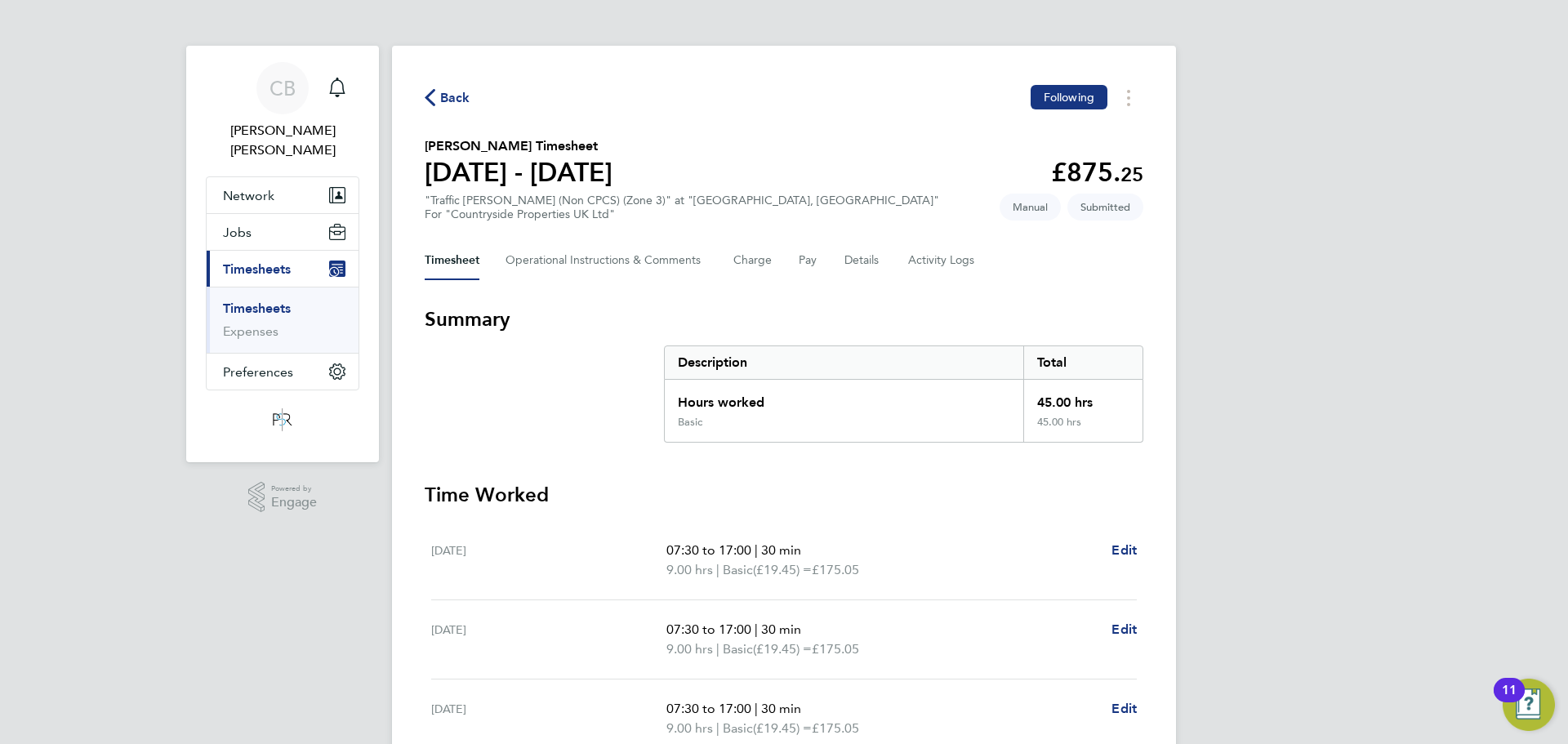
click at [489, 83] on div "Back Following [PERSON_NAME] Timesheet [DATE] - [DATE] £875. 25 "Traffic [PERSO…" at bounding box center [784, 600] width 784 height 1108
click at [480, 84] on div "Back Following [PERSON_NAME] Timesheet [DATE] - [DATE] £875. 25 "Traffic [PERSO…" at bounding box center [784, 600] width 784 height 1108
click at [455, 96] on span "Back" at bounding box center [456, 97] width 30 height 19
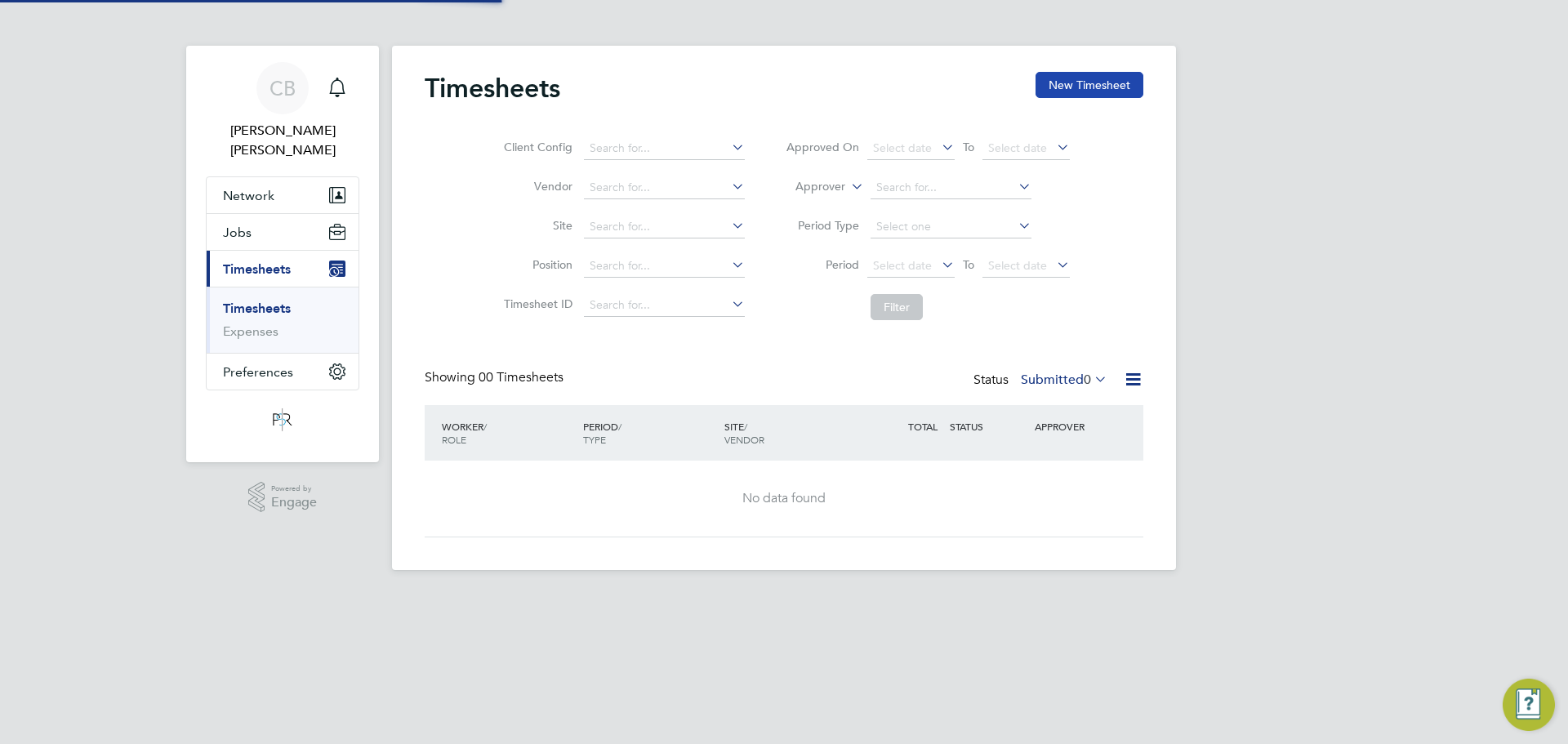
click at [1095, 96] on button "New Timesheet" at bounding box center [1089, 85] width 108 height 26
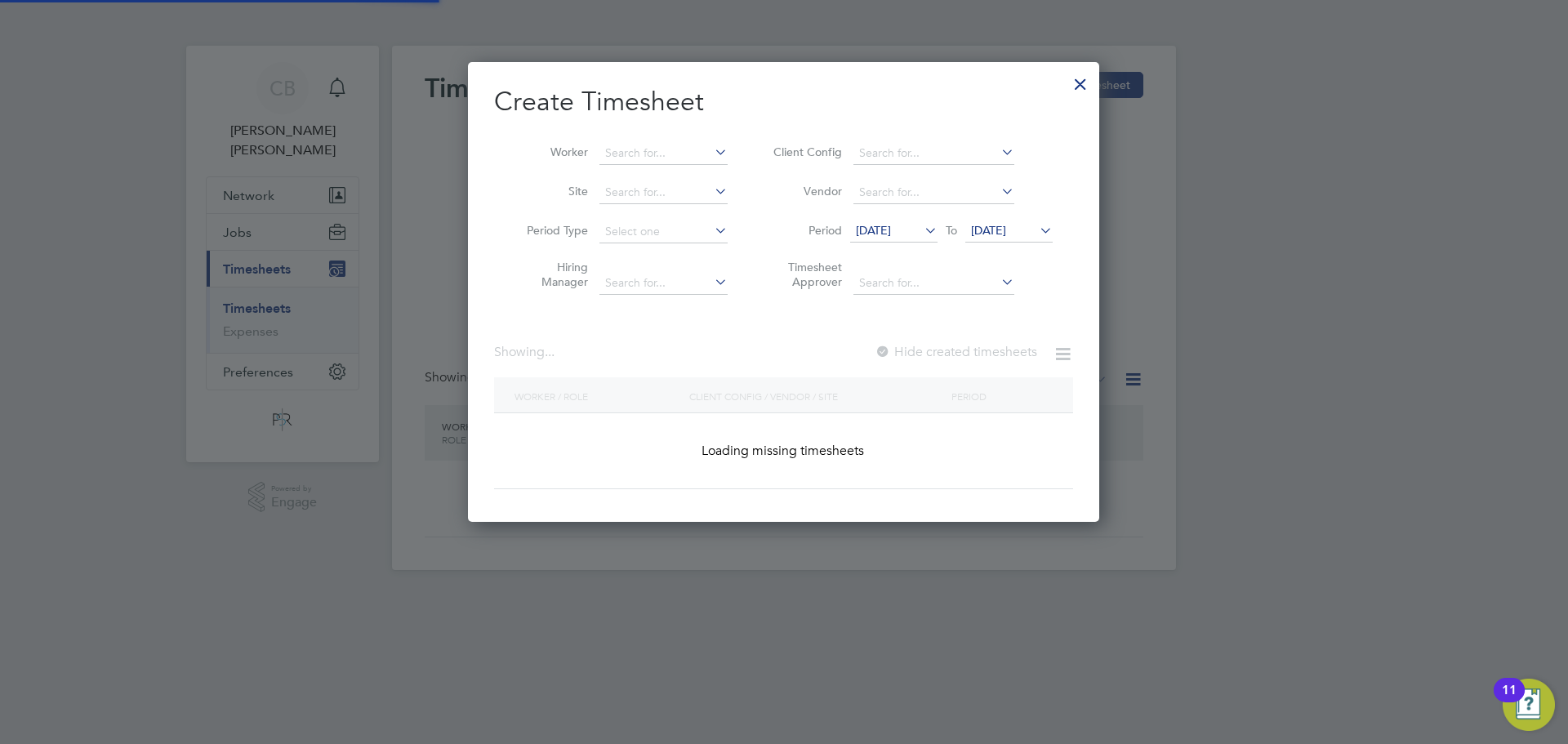
scroll to position [461, 632]
click at [611, 146] on input at bounding box center [663, 153] width 128 height 23
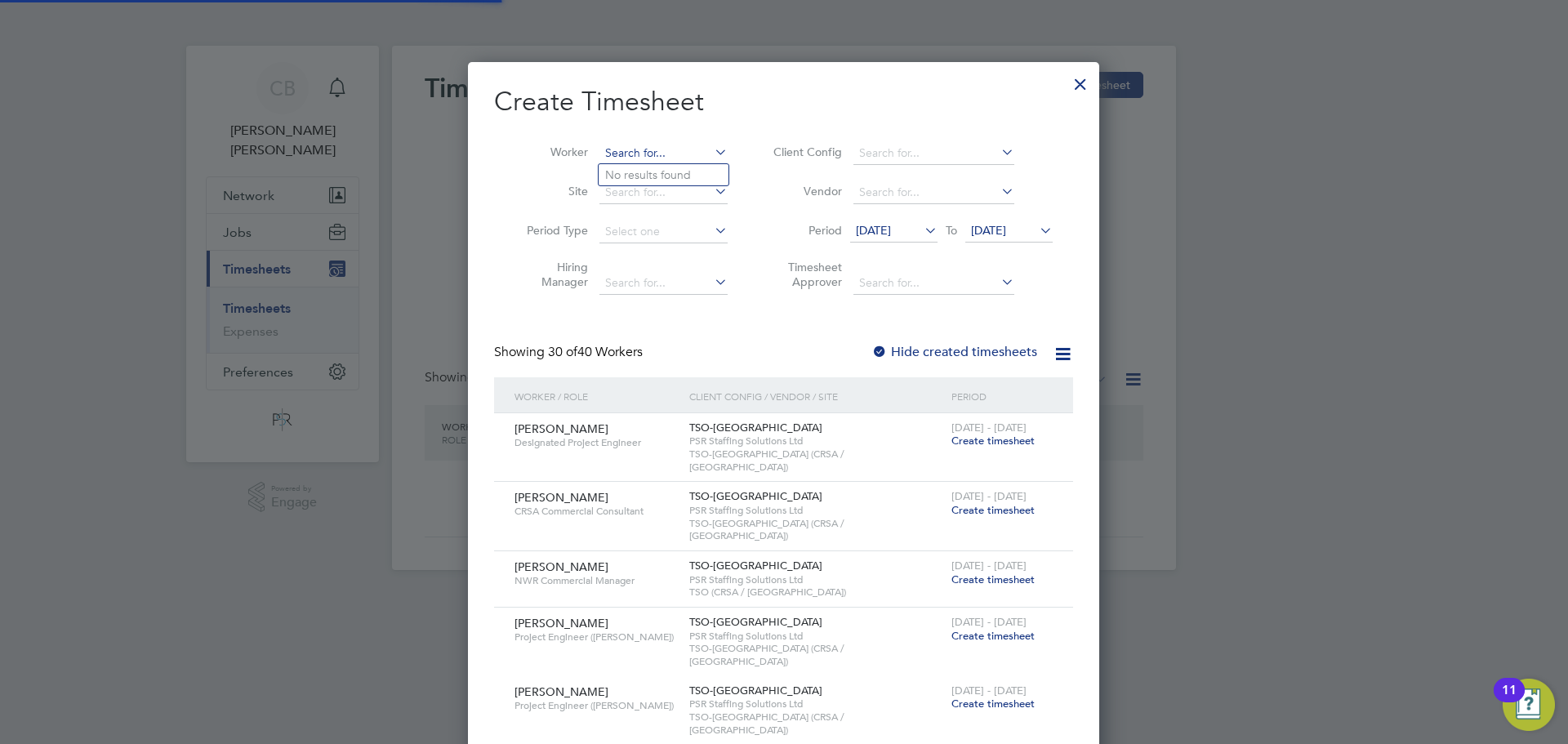
scroll to position [2960, 632]
paste input "Florin"
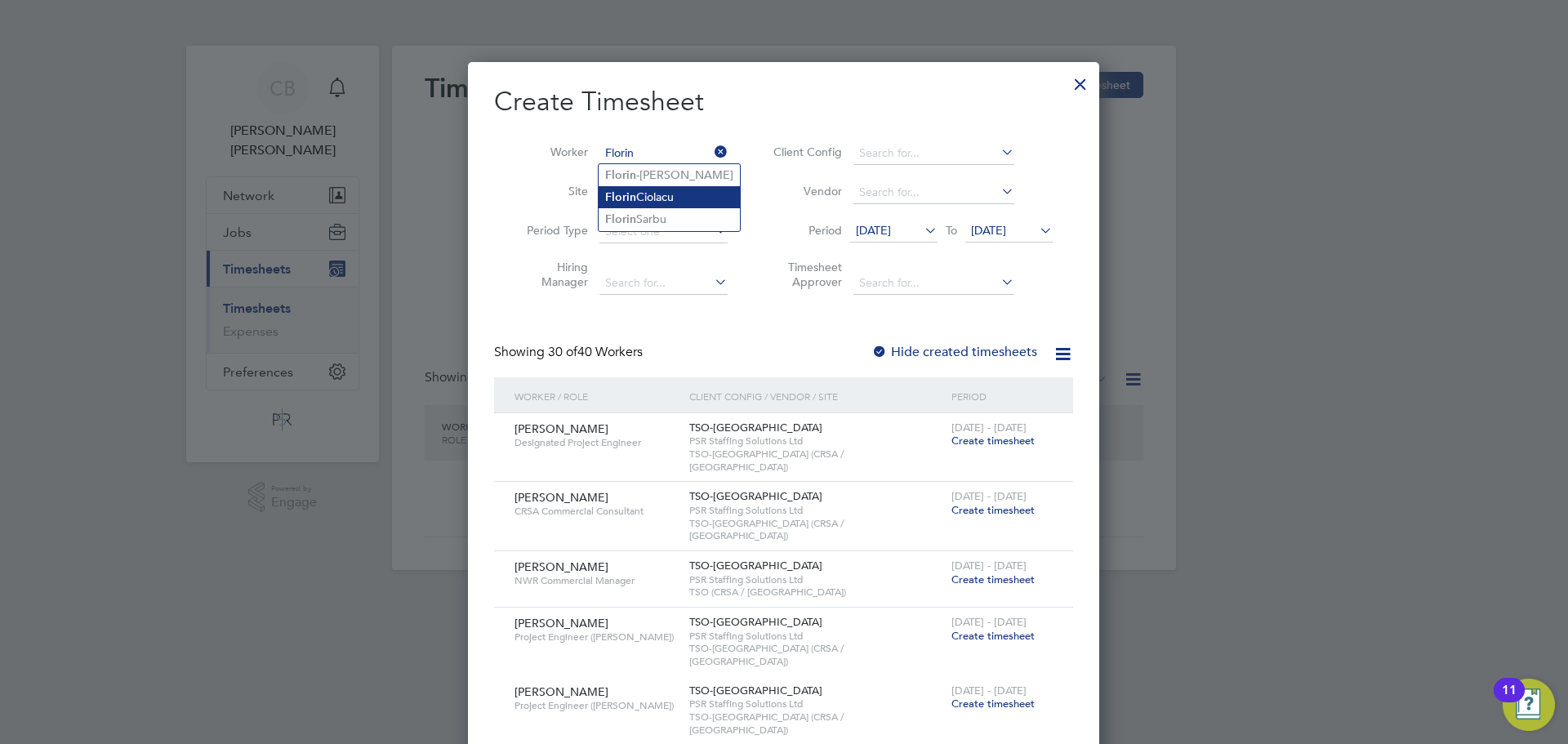
click at [689, 199] on li "[PERSON_NAME]" at bounding box center [669, 197] width 142 height 22
type input "[PERSON_NAME]"
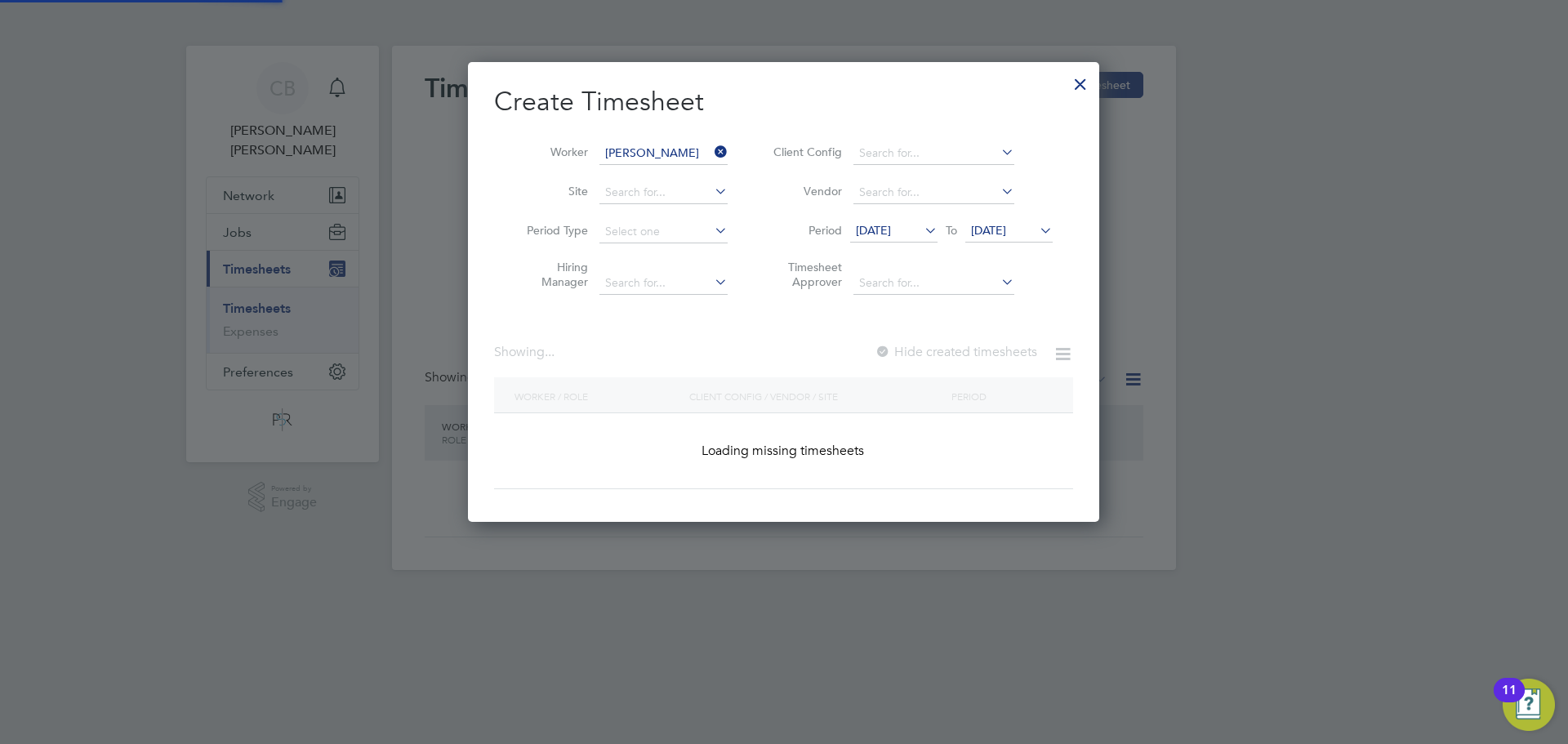
scroll to position [552, 632]
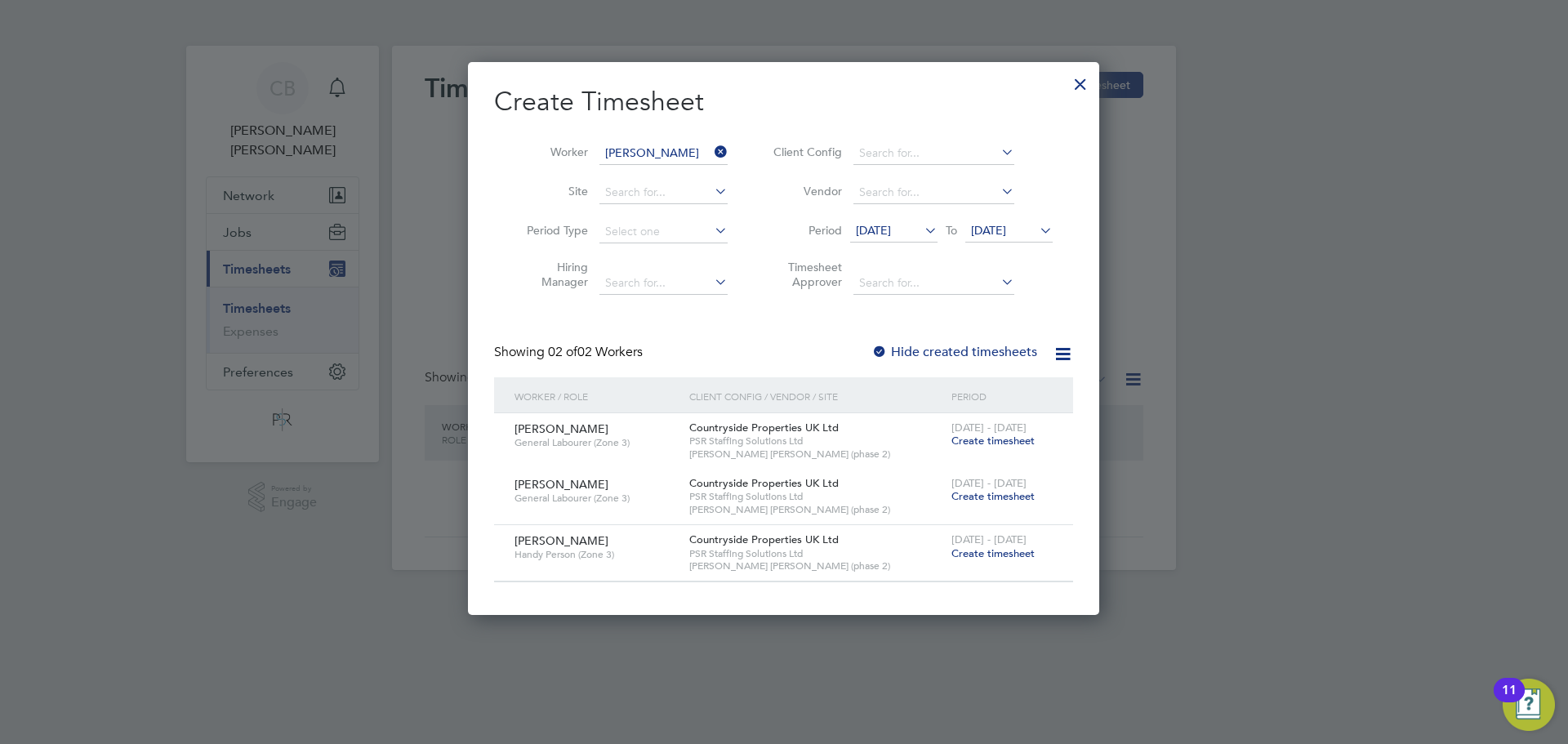
click at [972, 552] on span "Create timesheet" at bounding box center [993, 553] width 83 height 14
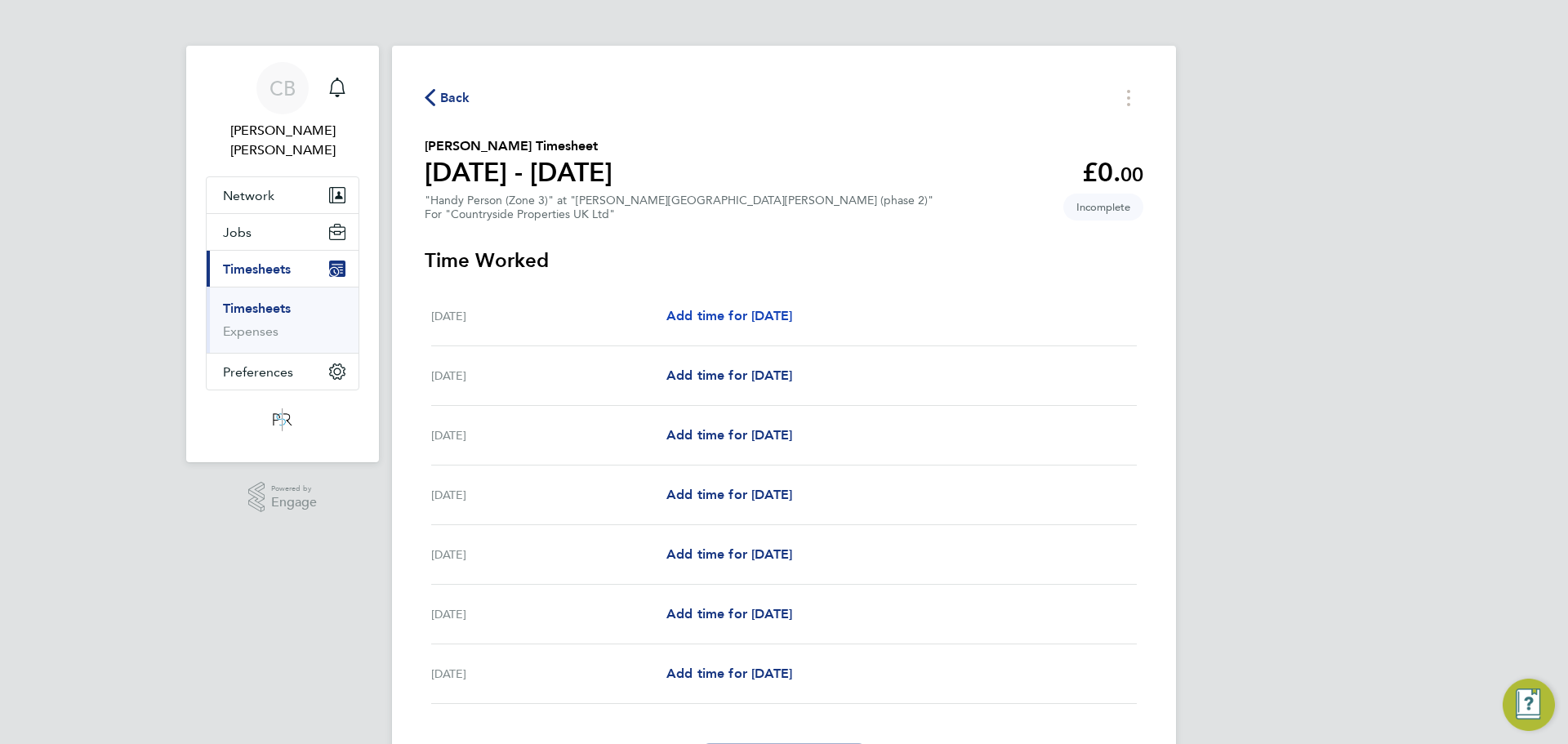
click at [721, 316] on span "Add time for [DATE]" at bounding box center [730, 316] width 126 height 16
select select "30"
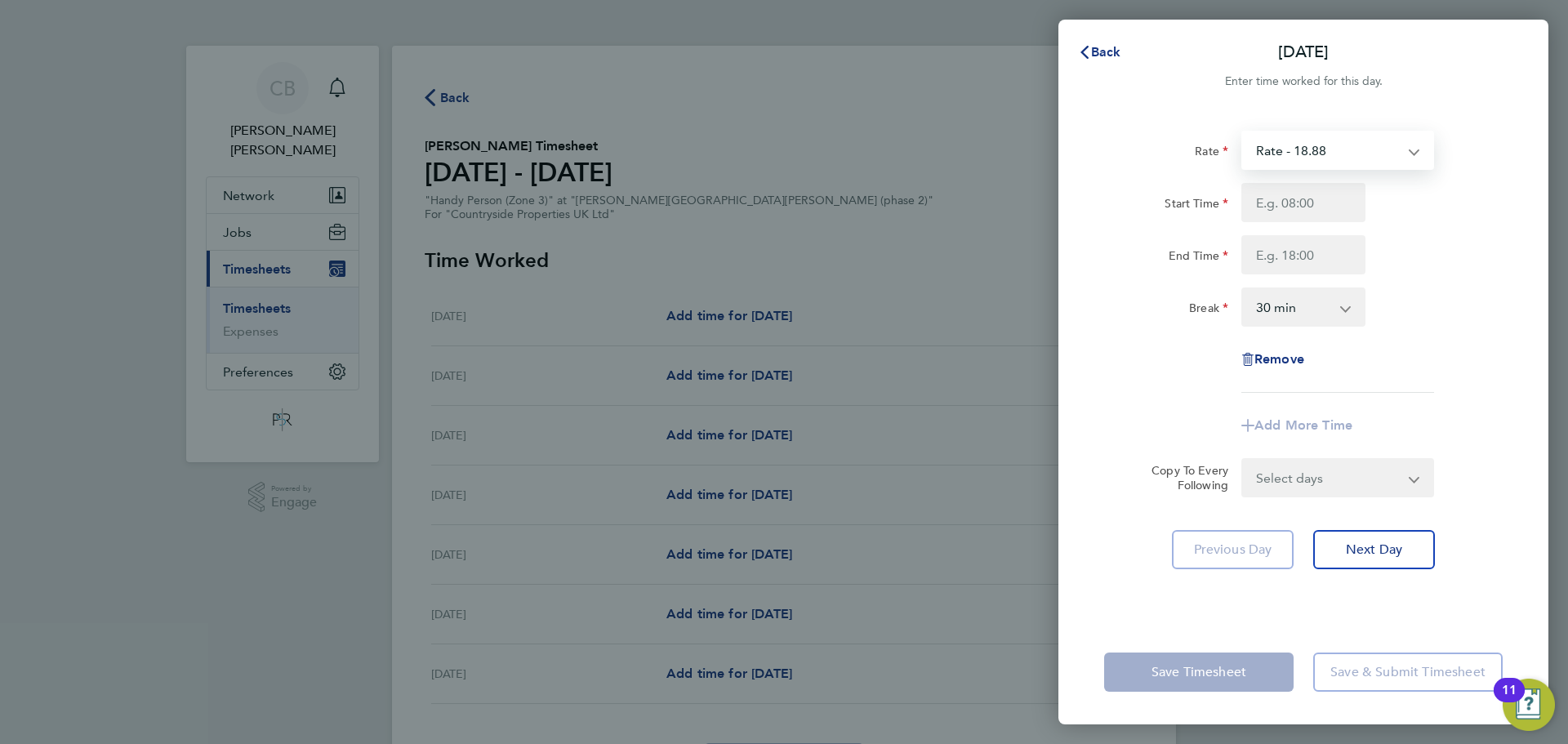
drag, startPoint x: 1275, startPoint y: 146, endPoint x: 1279, endPoint y: 155, distance: 9.8
click at [1275, 146] on select "Rate - 18.88" at bounding box center [1328, 150] width 170 height 36
click at [1277, 208] on input "Start Time" at bounding box center [1303, 202] width 124 height 39
type input "07:30"
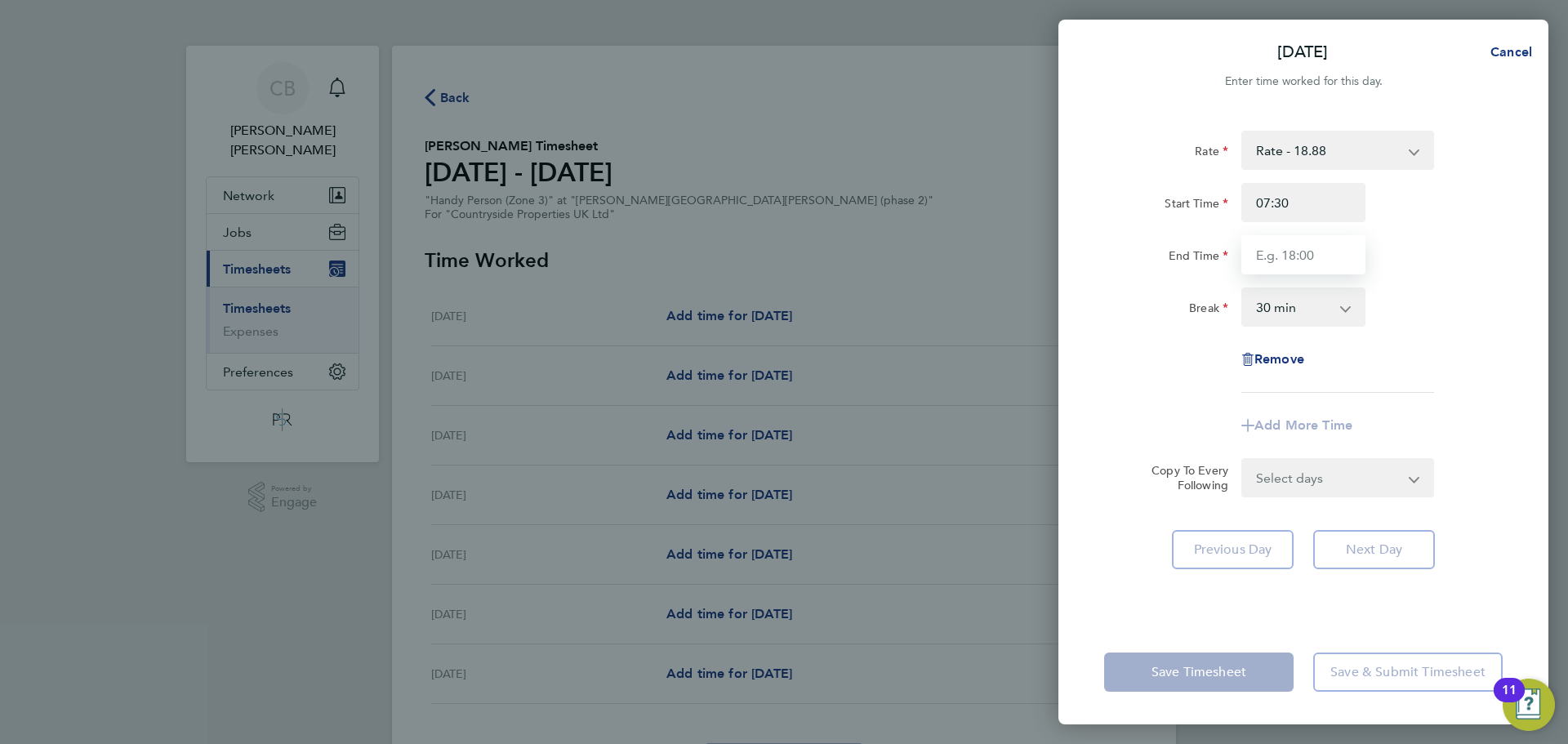
click at [1299, 248] on input "End Time" at bounding box center [1303, 255] width 124 height 39
type input "17:30"
click at [1450, 196] on div "Start Time 07:30" at bounding box center [1303, 202] width 411 height 39
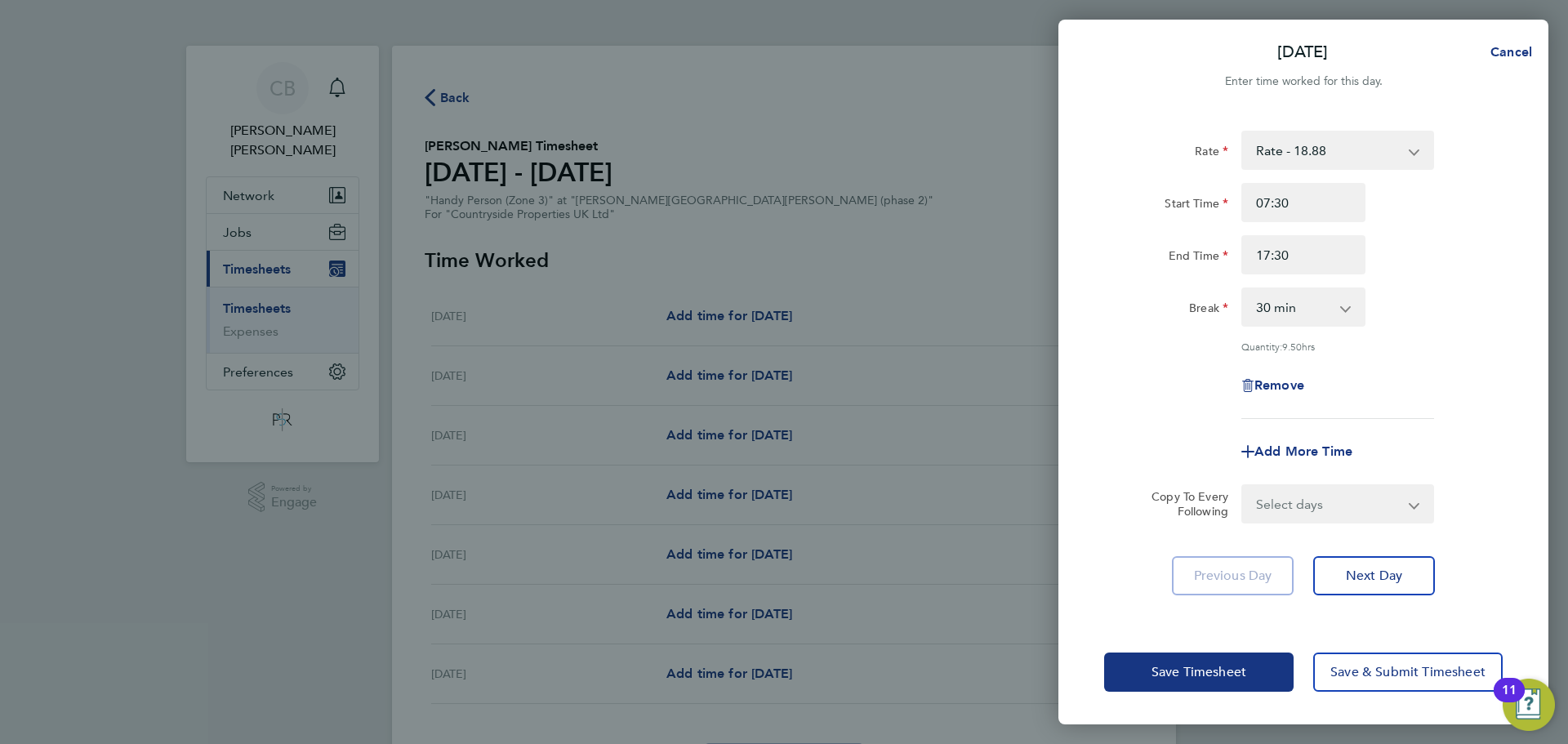
drag, startPoint x: 1364, startPoint y: 492, endPoint x: 1349, endPoint y: 517, distance: 29.2
click at [1364, 492] on select "Select days Day Weekday (Mon-Fri) Weekend (Sat-Sun) [DATE] [DATE] [DATE] [DATE]…" at bounding box center [1328, 504] width 172 height 36
select select "WEEKDAY"
click at [1243, 486] on select "Select days Day Weekday (Mon-Fri) Weekend (Sat-Sun) [DATE] [DATE] [DATE] [DATE]…" at bounding box center [1328, 504] width 172 height 36
select select "[DATE]"
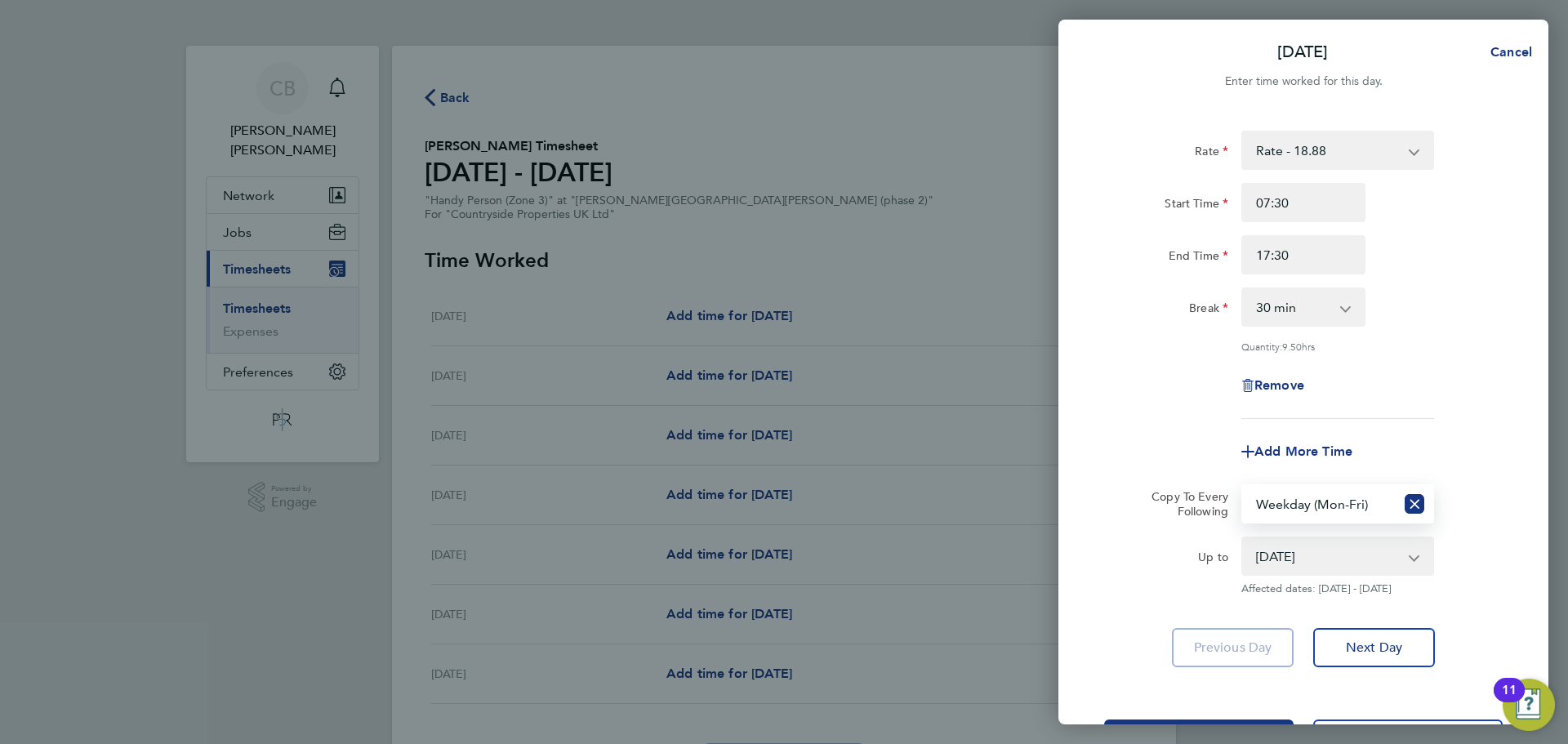
scroll to position [65, 0]
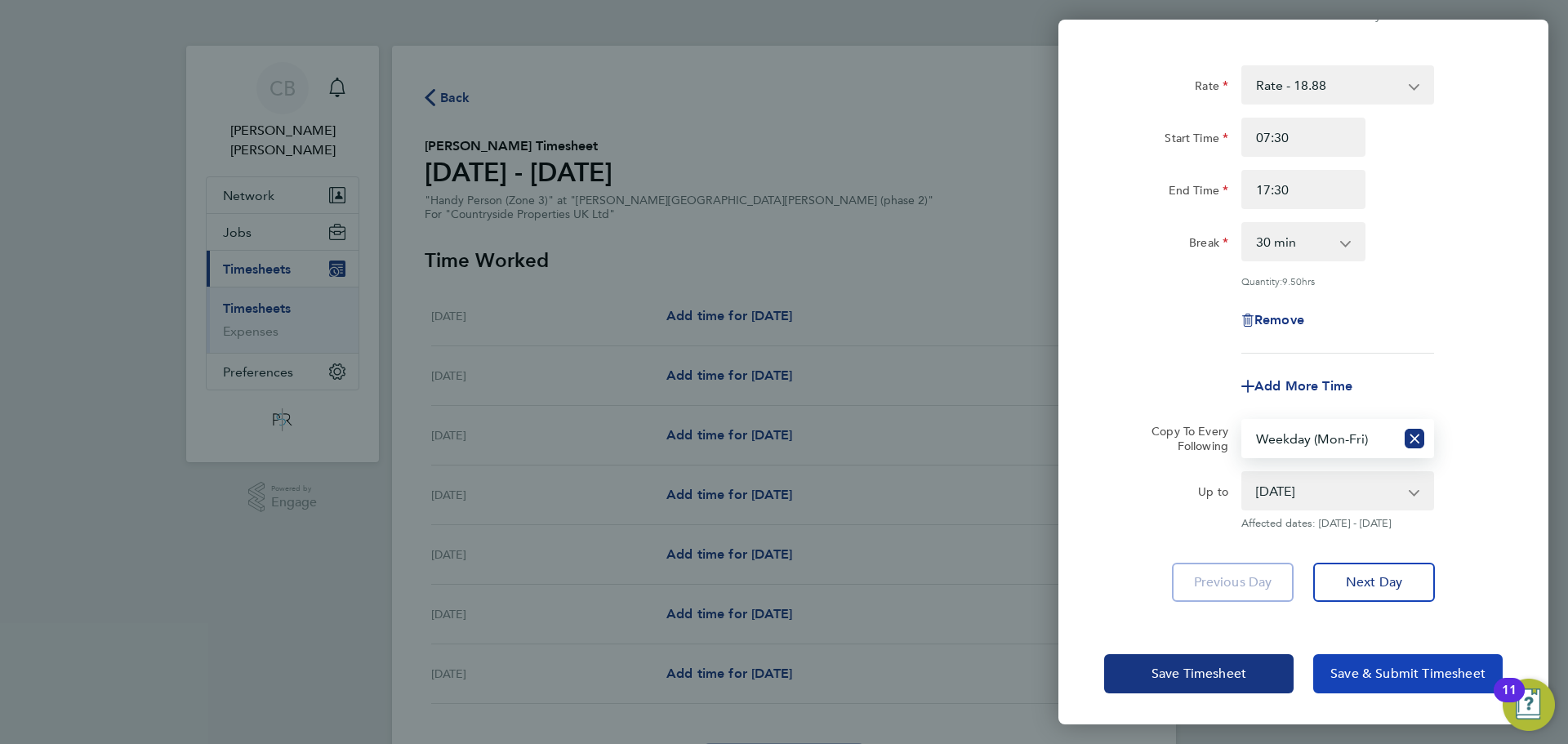
click at [1375, 669] on span "Save & Submit Timesheet" at bounding box center [1408, 674] width 155 height 17
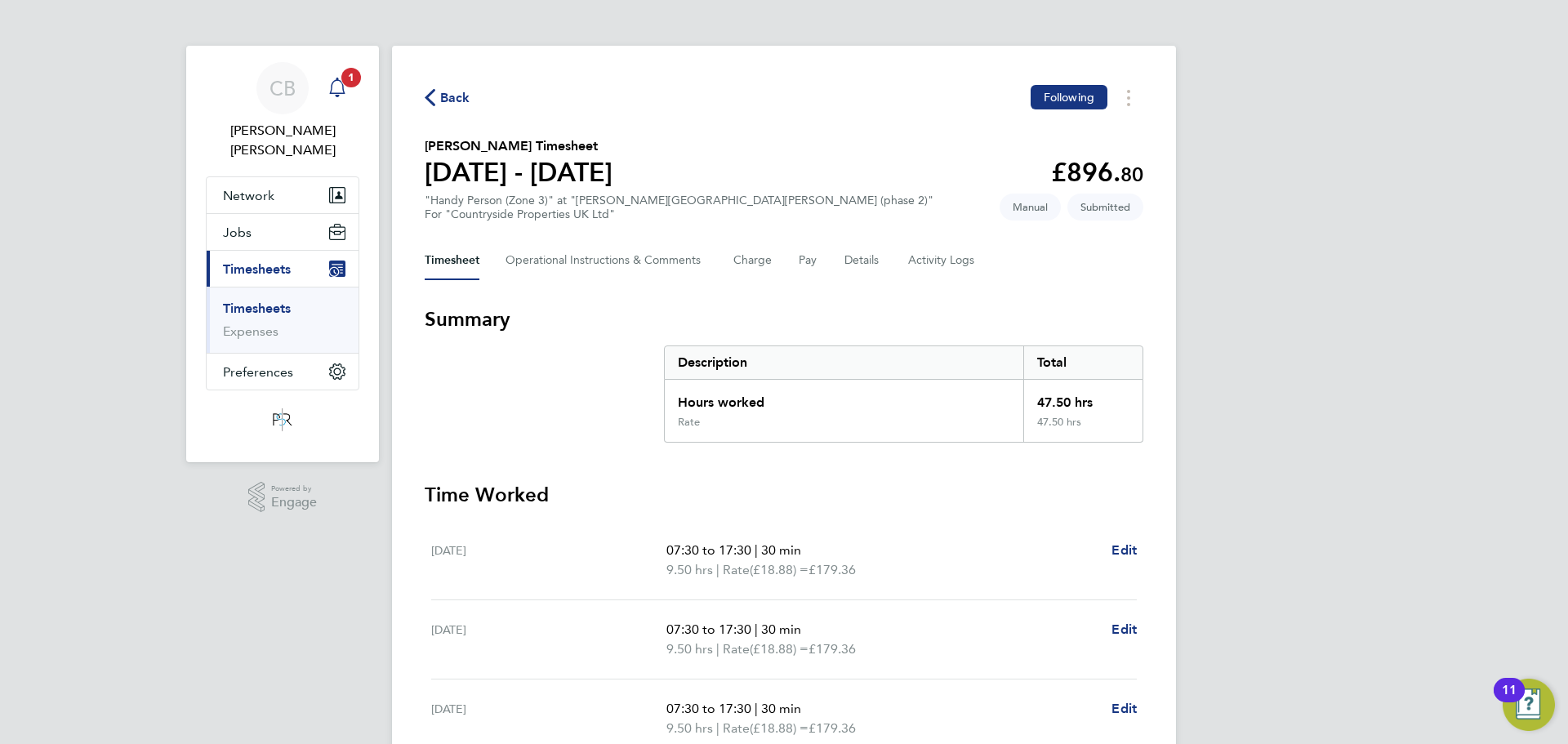
click at [346, 80] on span "1" at bounding box center [351, 77] width 19 height 19
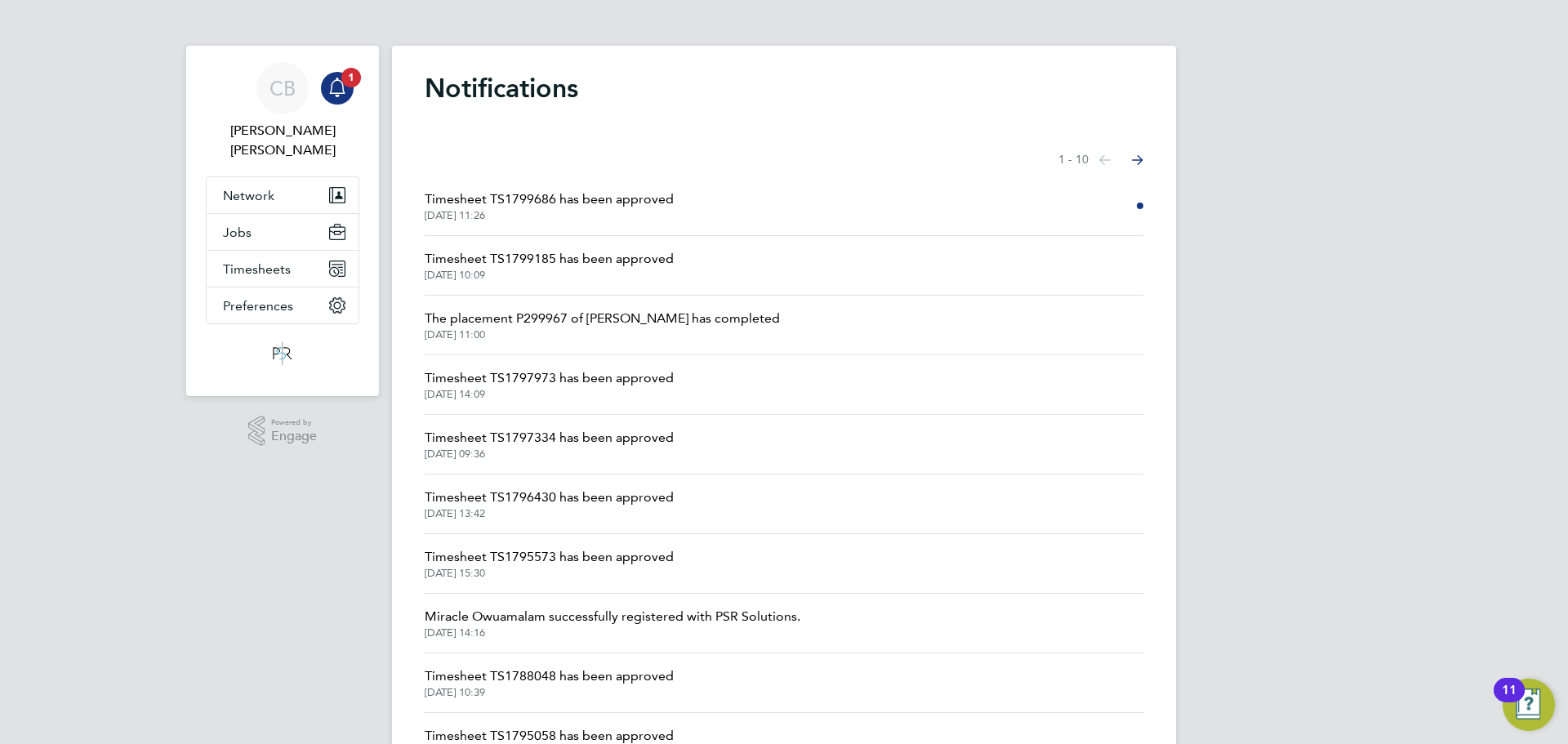
click at [652, 204] on span "Timesheet TS1799686 has been approved" at bounding box center [549, 199] width 249 height 19
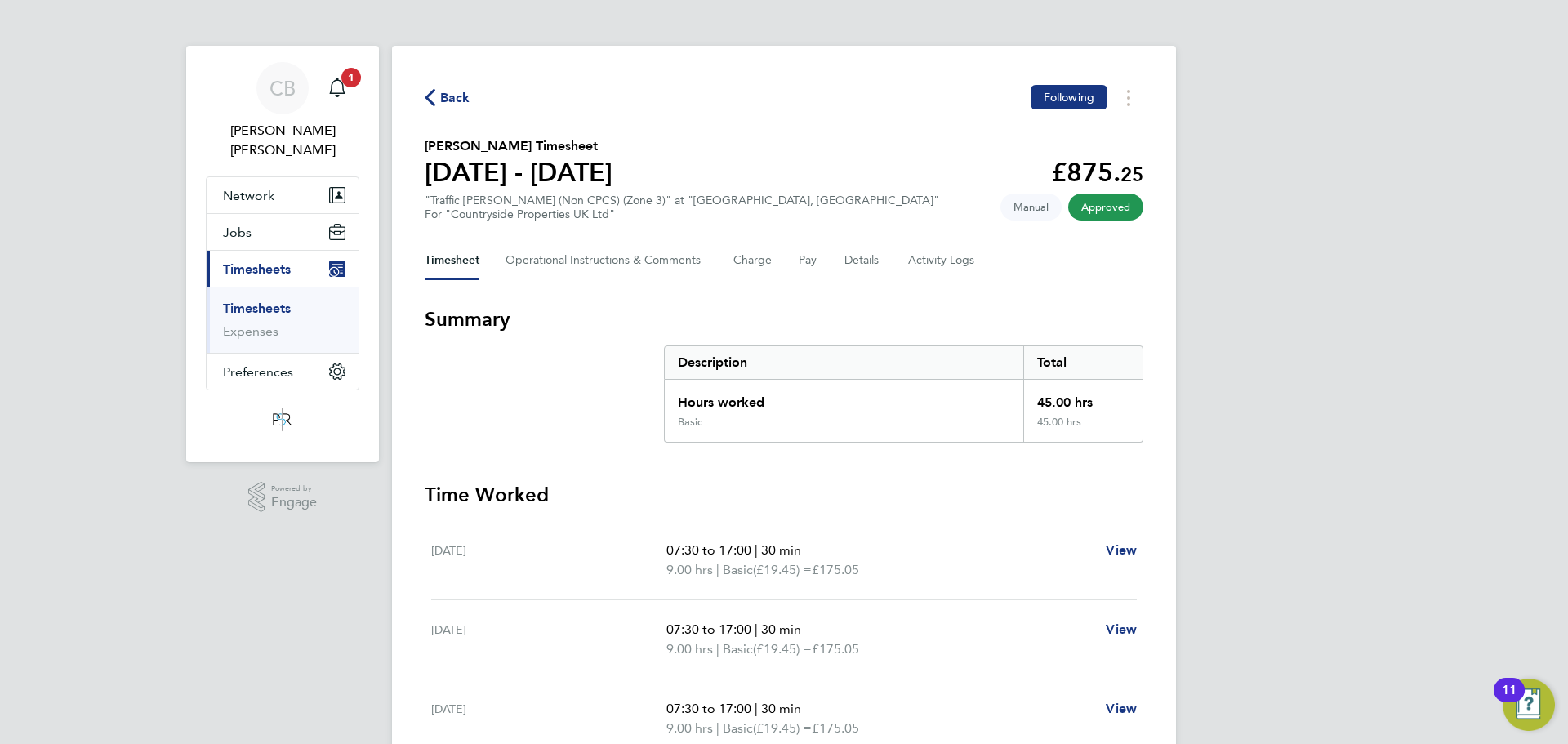
click at [468, 84] on div "Back Following [PERSON_NAME] Timesheet [DATE] - [DATE] £875. 25 "Traffic [PERSO…" at bounding box center [784, 561] width 784 height 1031
click at [465, 88] on span "Back" at bounding box center [456, 97] width 30 height 19
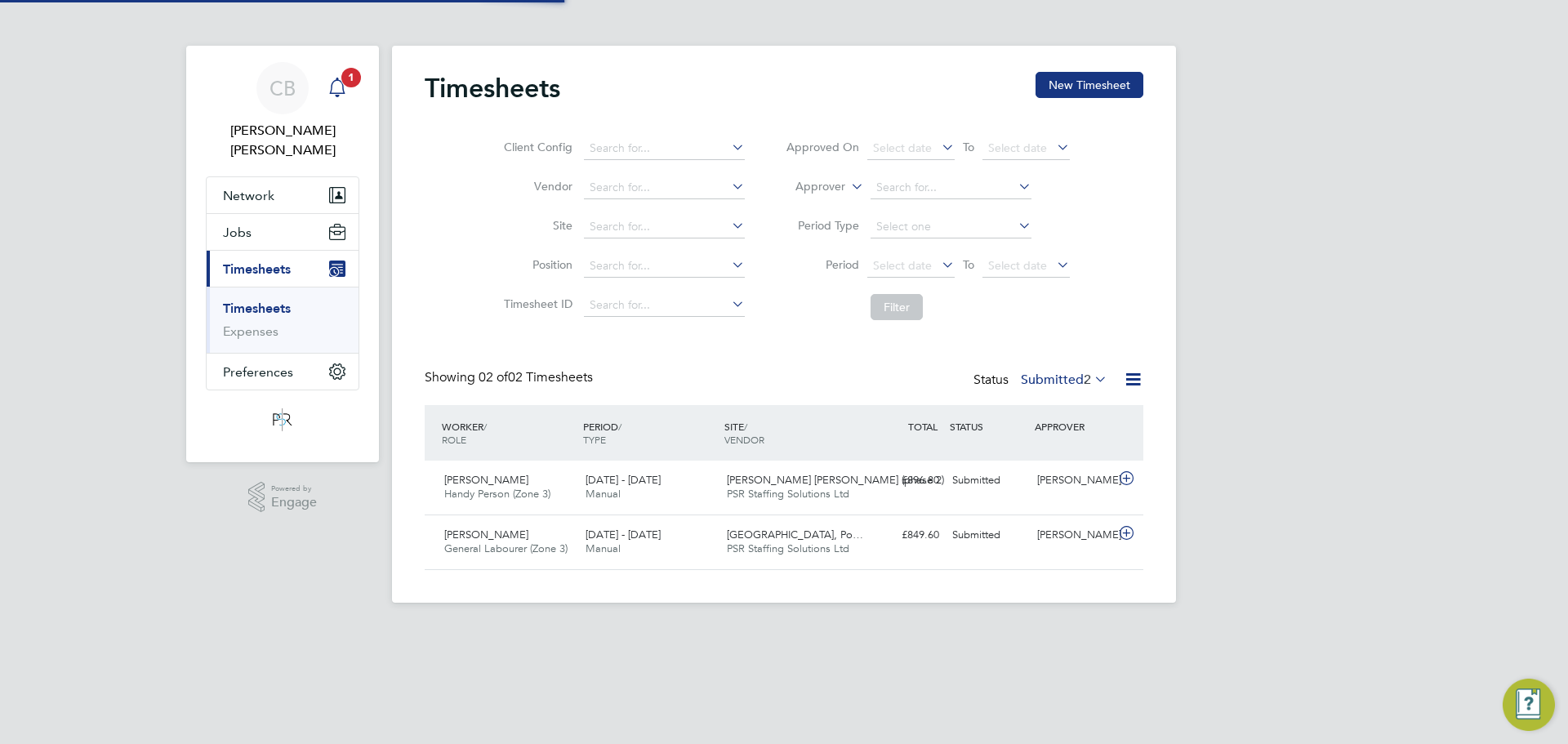
scroll to position [42, 142]
click at [342, 85] on icon "Main navigation" at bounding box center [337, 87] width 19 height 19
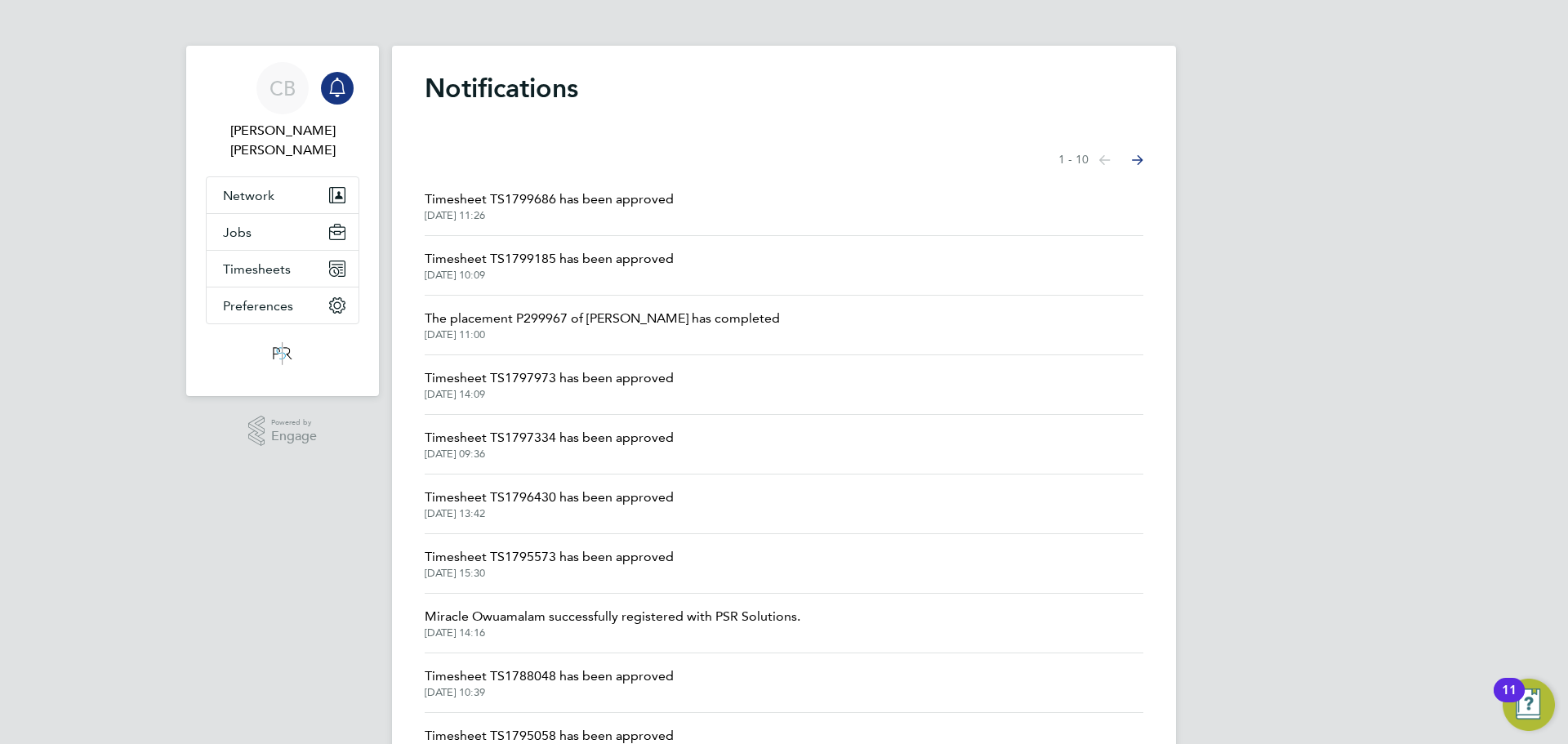
click at [348, 110] on link "Notifications" at bounding box center [337, 88] width 33 height 52
click at [299, 225] on button "Jobs" at bounding box center [282, 231] width 152 height 36
